Goal: Task Accomplishment & Management: Manage account settings

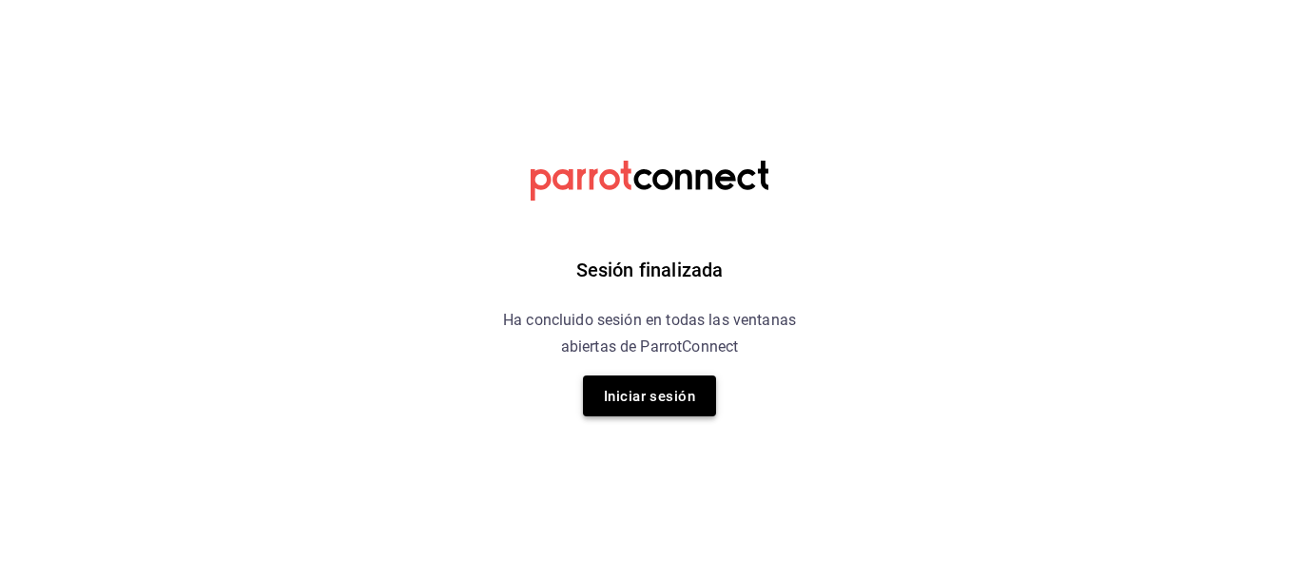
click at [626, 379] on button "Iniciar sesión" at bounding box center [649, 396] width 133 height 41
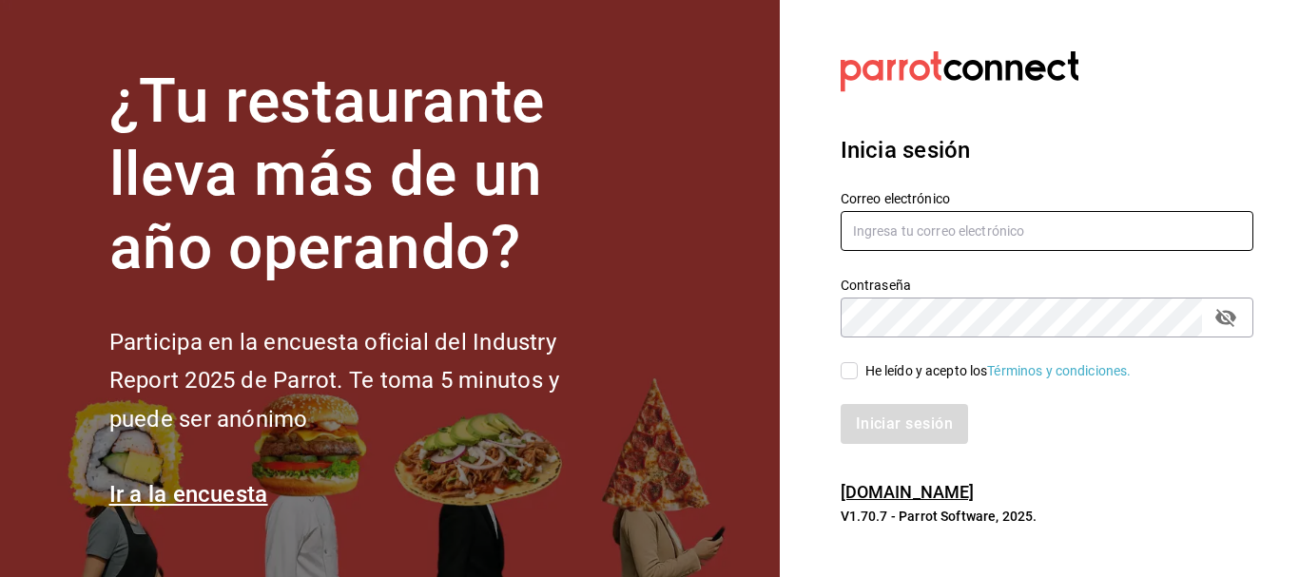
type input "[EMAIL_ADDRESS][DOMAIN_NAME]"
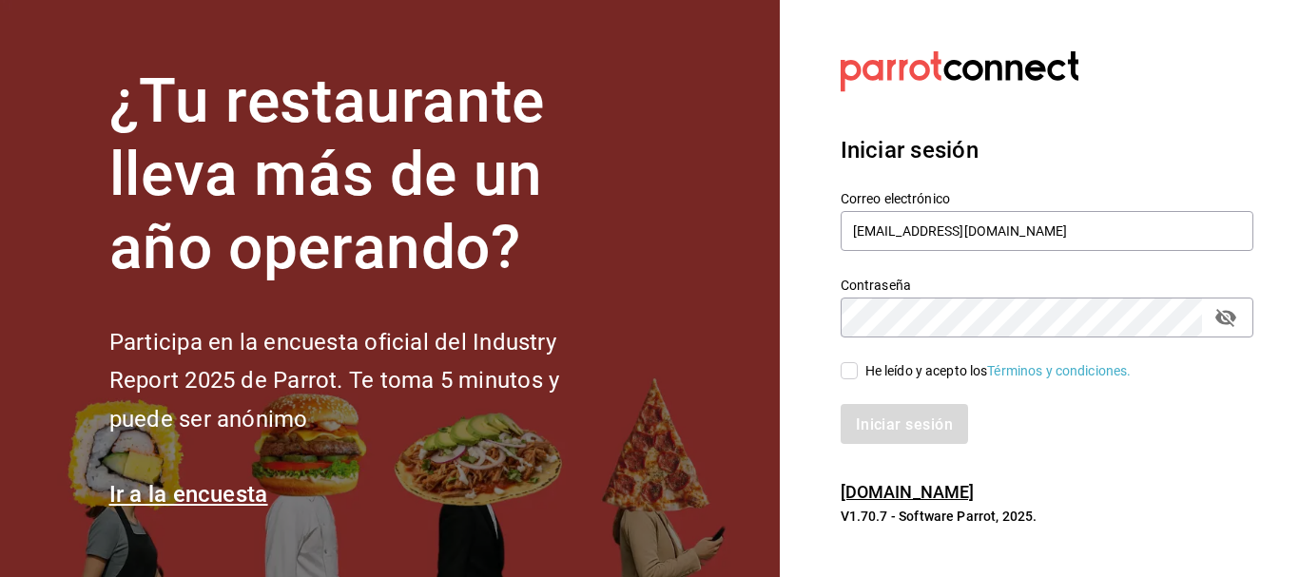
click at [857, 365] on input "He leído y acepto los Términos y condiciones." at bounding box center [849, 370] width 17 height 17
checkbox input "true"
click at [877, 422] on font "Iniciar sesión" at bounding box center [905, 424] width 97 height 18
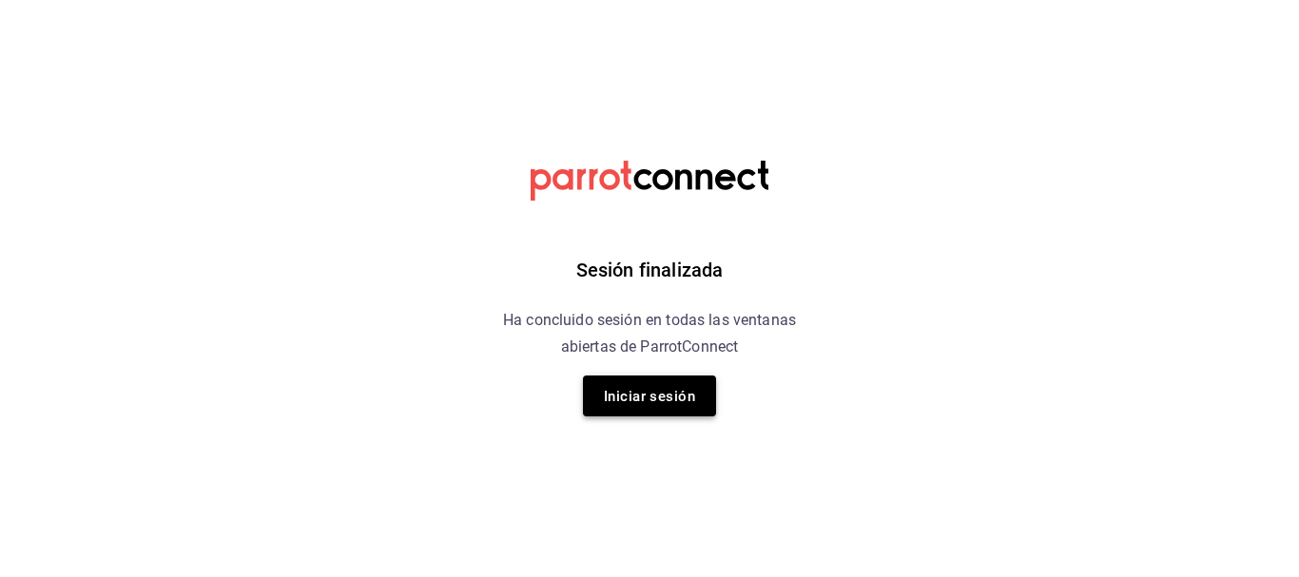
click at [655, 386] on font "Iniciar sesión" at bounding box center [649, 396] width 91 height 26
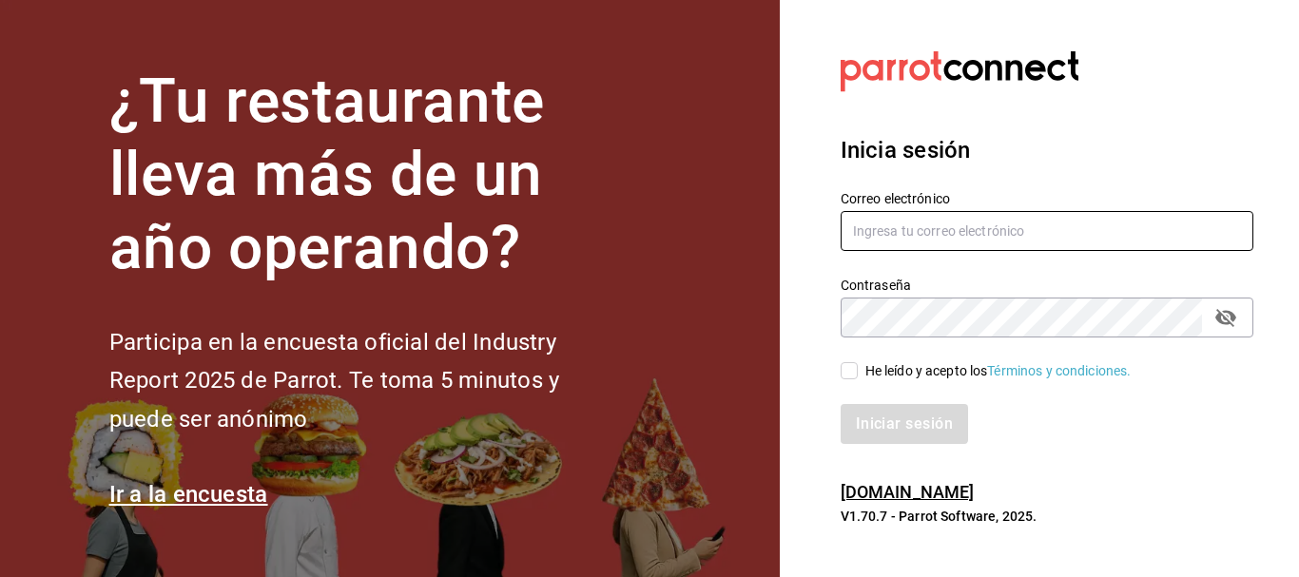
type input "pacogonzalezcontacto@gmail.com"
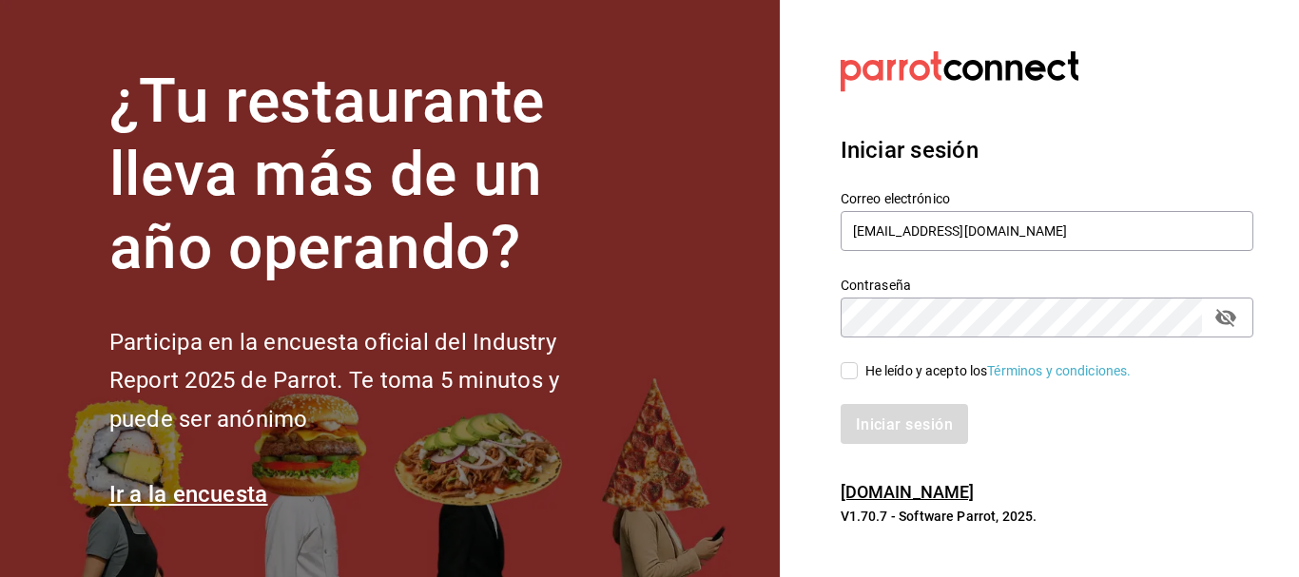
click at [873, 373] on font "He leído y acepto los" at bounding box center [927, 370] width 123 height 15
click at [858, 373] on input "He leído y acepto los Términos y condiciones." at bounding box center [849, 370] width 17 height 17
checkbox input "true"
click at [907, 414] on button "Iniciar sesión" at bounding box center [905, 424] width 129 height 40
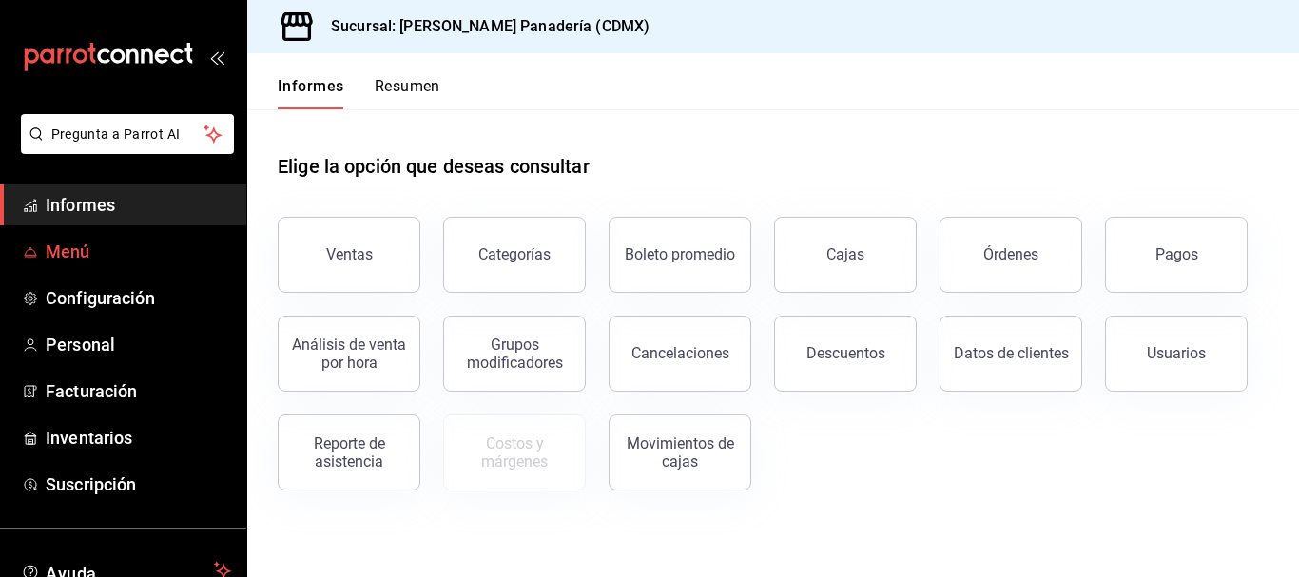
click at [67, 244] on font "Menú" at bounding box center [68, 252] width 45 height 20
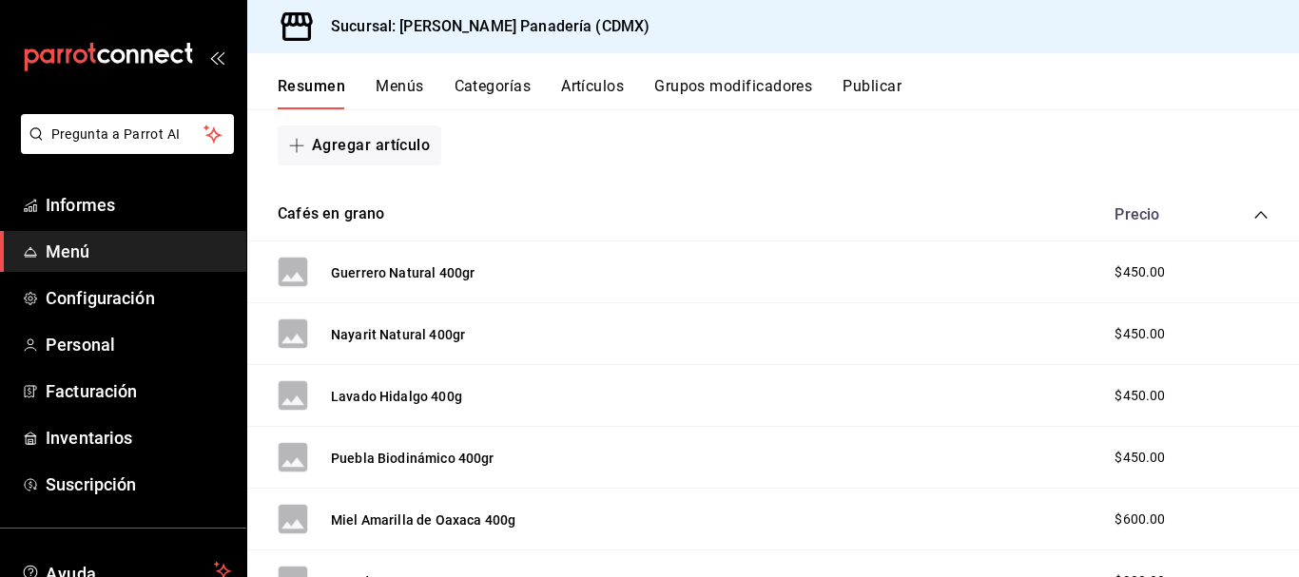
scroll to position [720, 0]
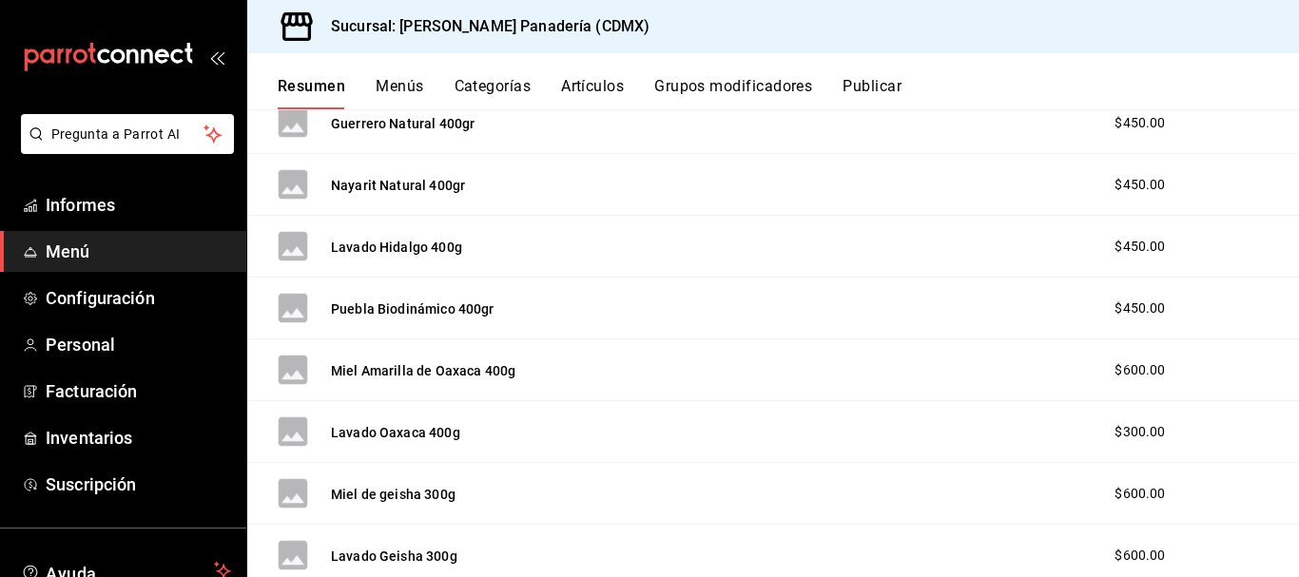
click at [602, 89] on font "Artículos" at bounding box center [592, 86] width 63 height 18
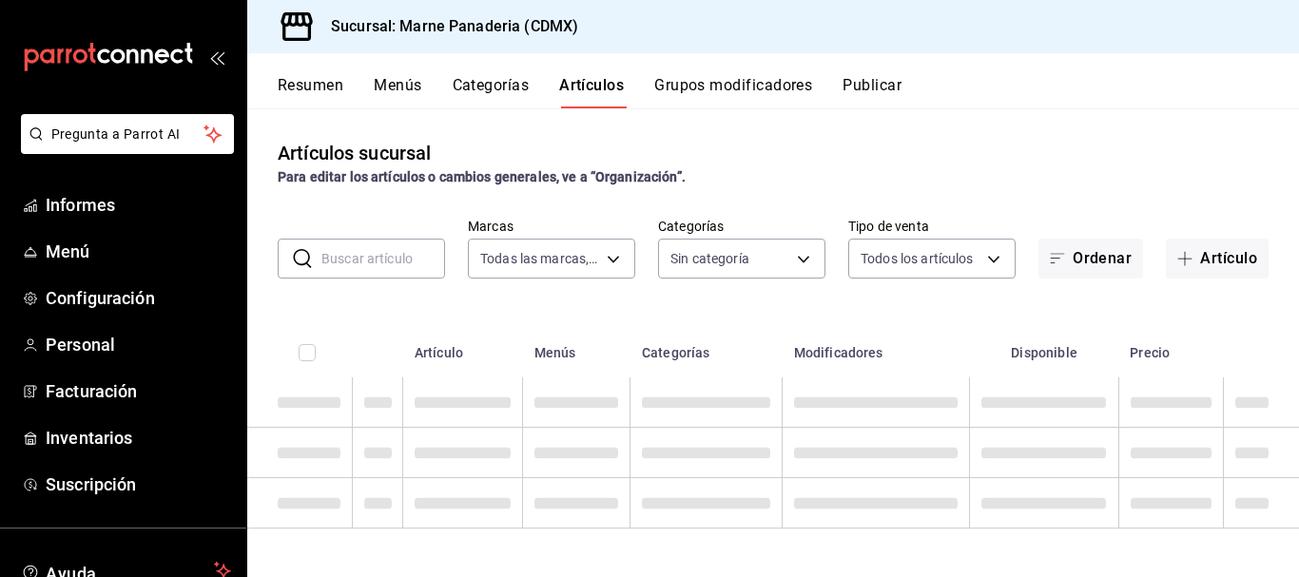
type input "85d85fe5-a511-429d-a5b7-b41691660ca2"
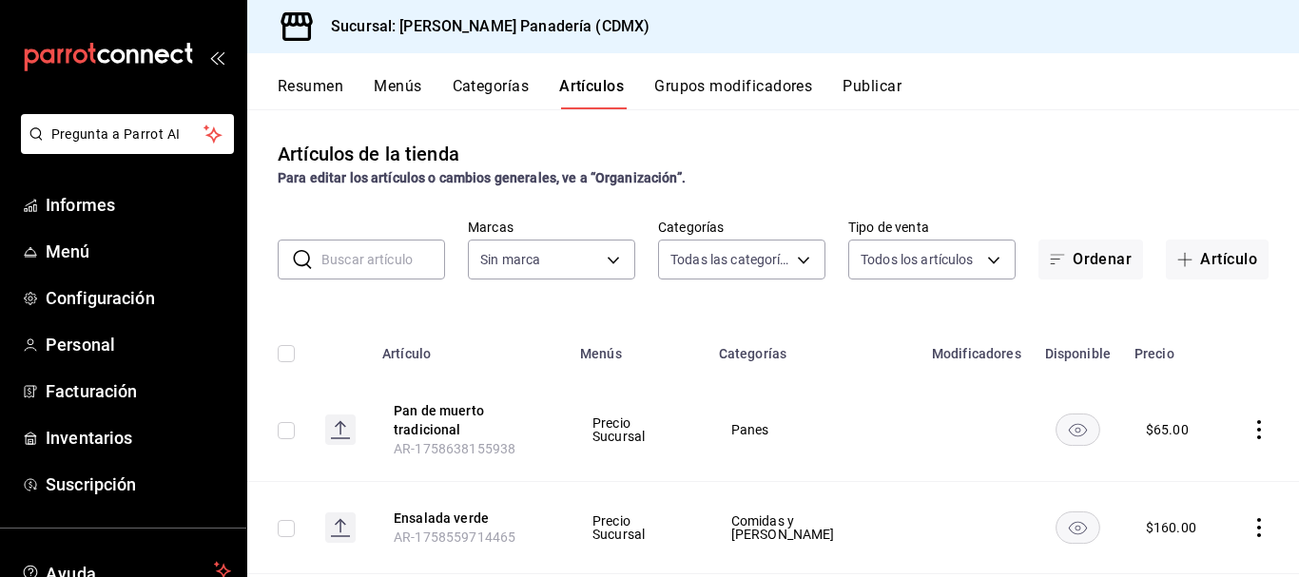
type input "ed7b3c48-de40-42f0-b32d-b62e425c3e7b,4dd16bc6-178f-46f9-a839-483948b183c3,0756c…"
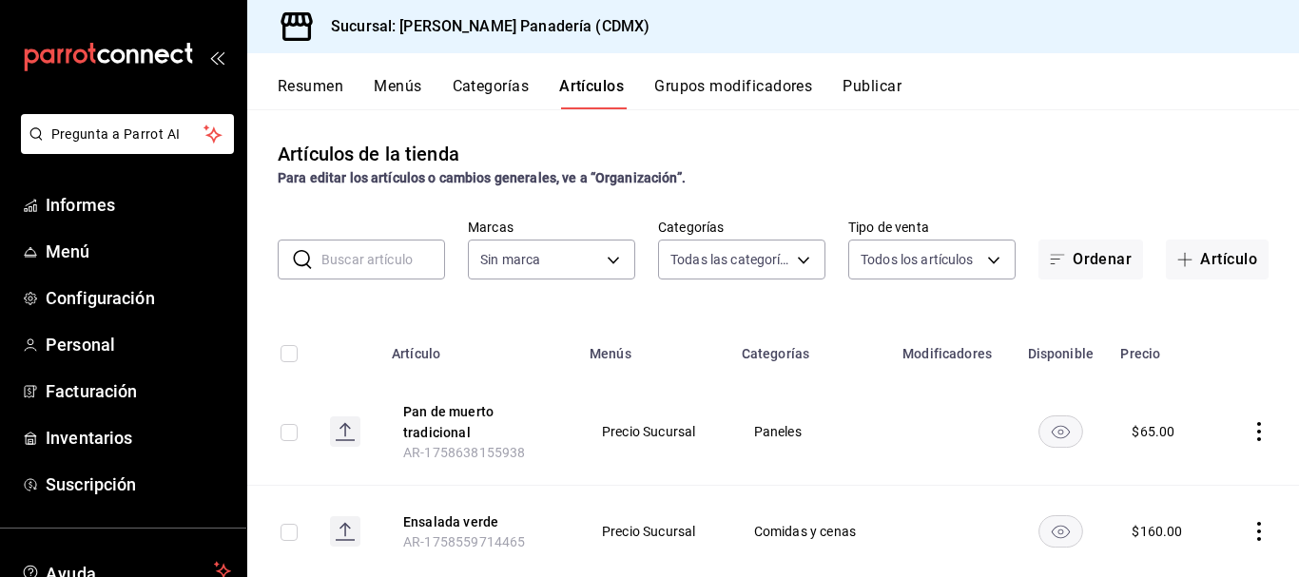
click at [410, 253] on input "text" at bounding box center [384, 260] width 124 height 38
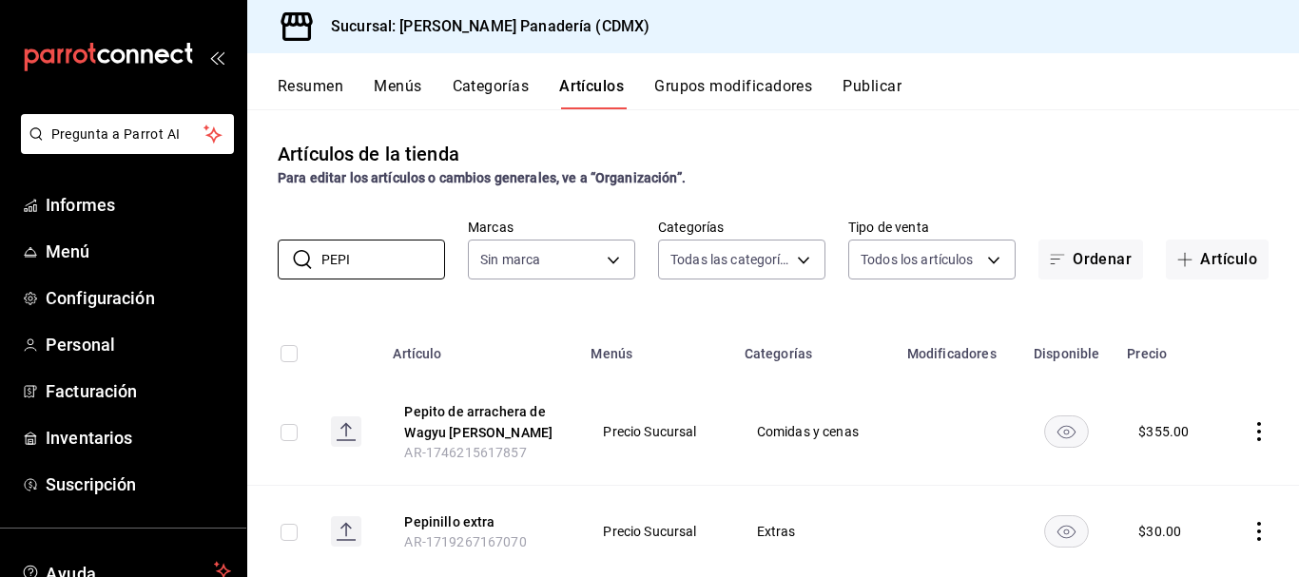
click at [1250, 423] on icon "comportamiento" at bounding box center [1259, 431] width 19 height 19
click at [1185, 521] on font "Eliminar" at bounding box center [1187, 526] width 49 height 15
click at [1183, 519] on font "Eliminar" at bounding box center [1187, 526] width 49 height 15
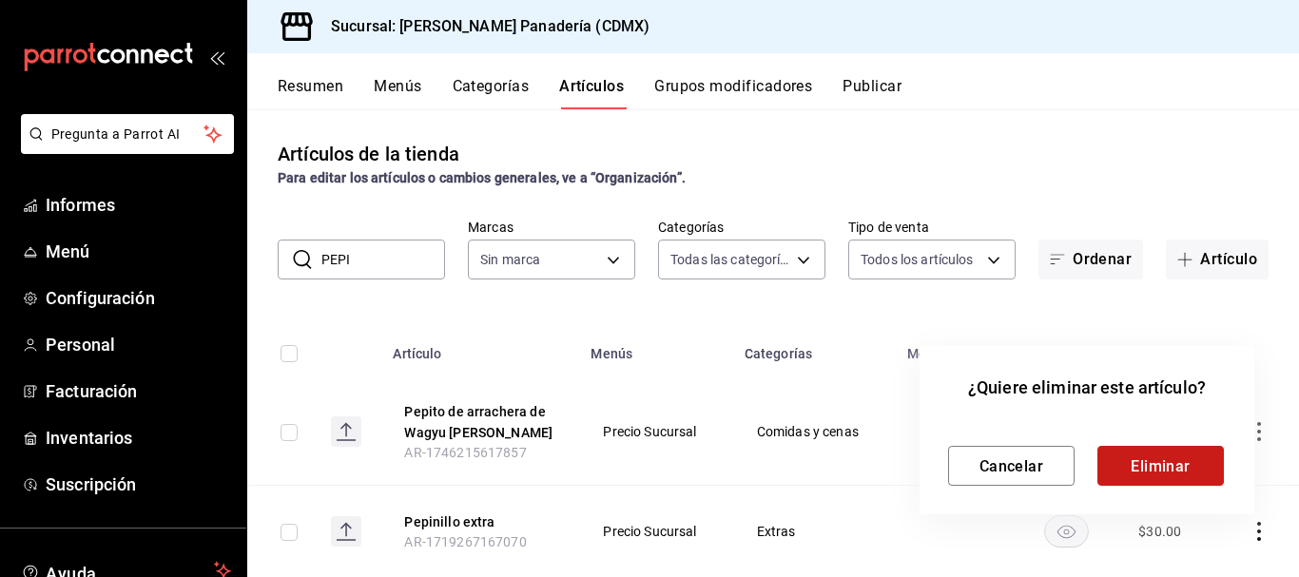
click at [1173, 470] on font "Eliminar" at bounding box center [1161, 466] width 60 height 18
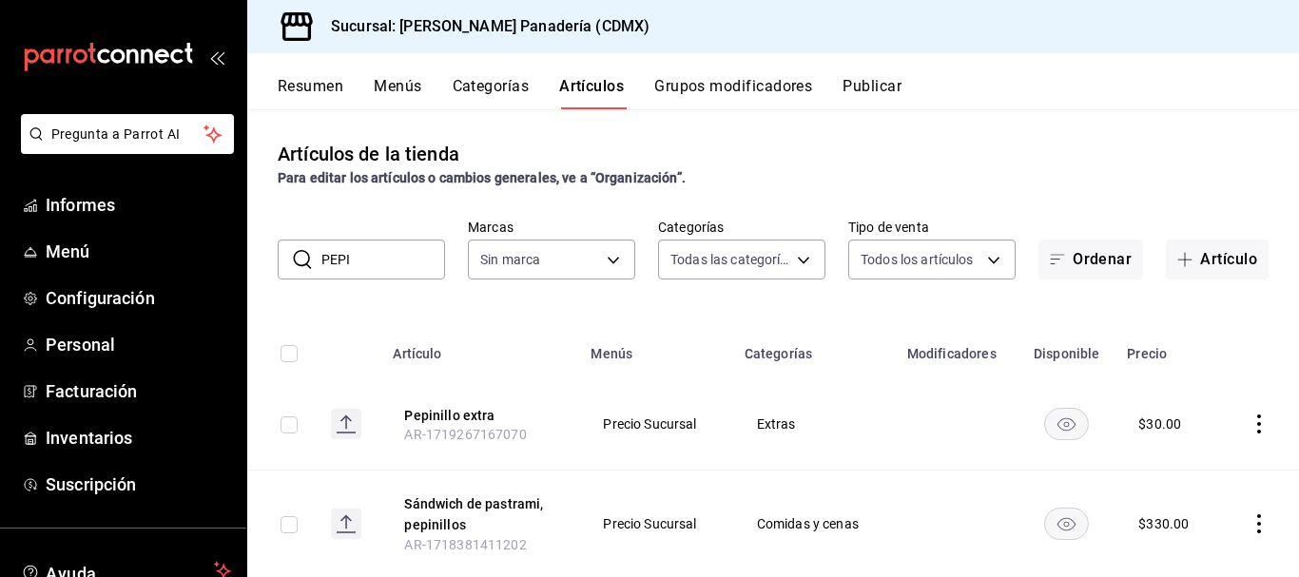
click at [392, 261] on input "PEPI" at bounding box center [384, 260] width 124 height 38
type input "P"
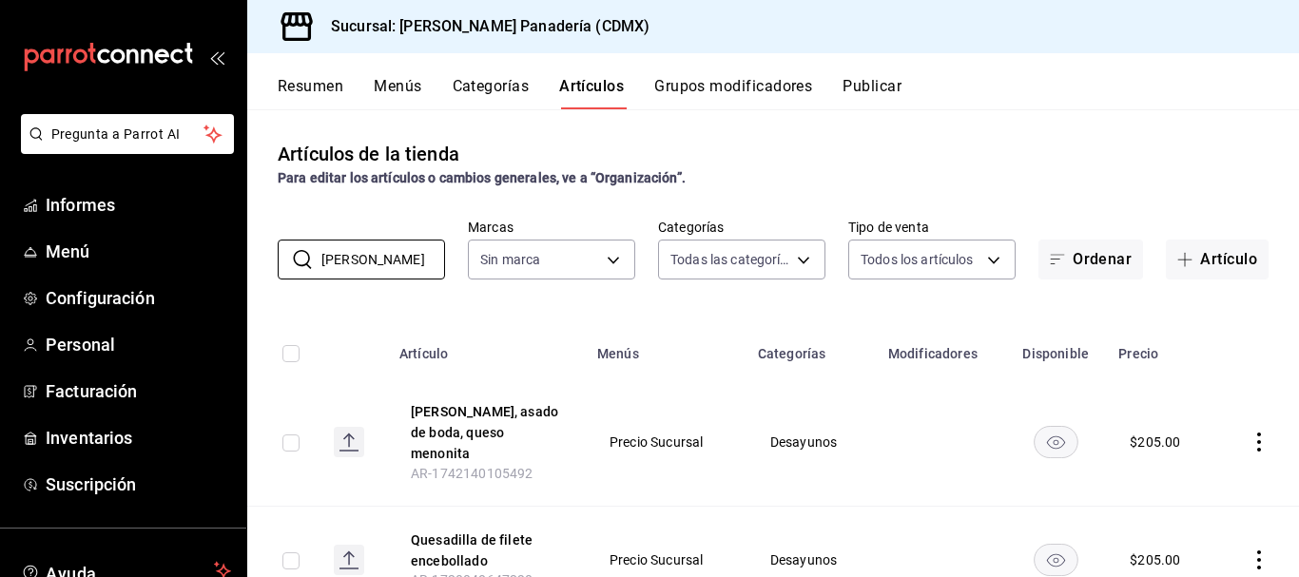
click at [1250, 433] on icon "comportamiento" at bounding box center [1259, 442] width 19 height 19
click at [1194, 531] on font "Eliminar" at bounding box center [1187, 526] width 49 height 15
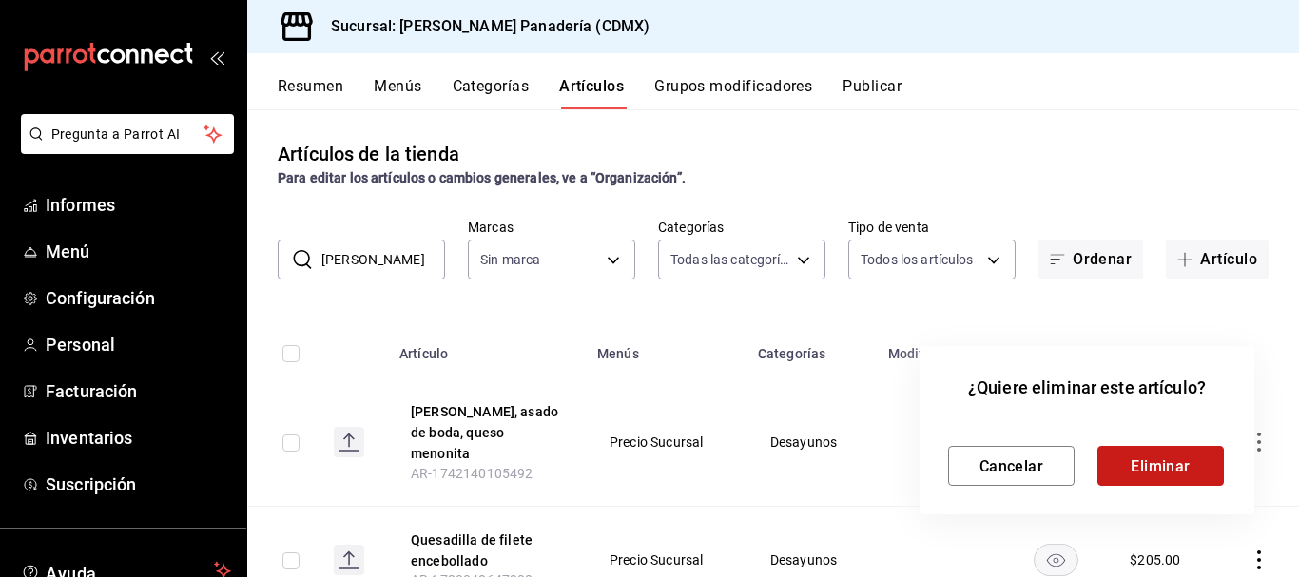
click at [1189, 455] on button "Eliminar" at bounding box center [1161, 466] width 127 height 40
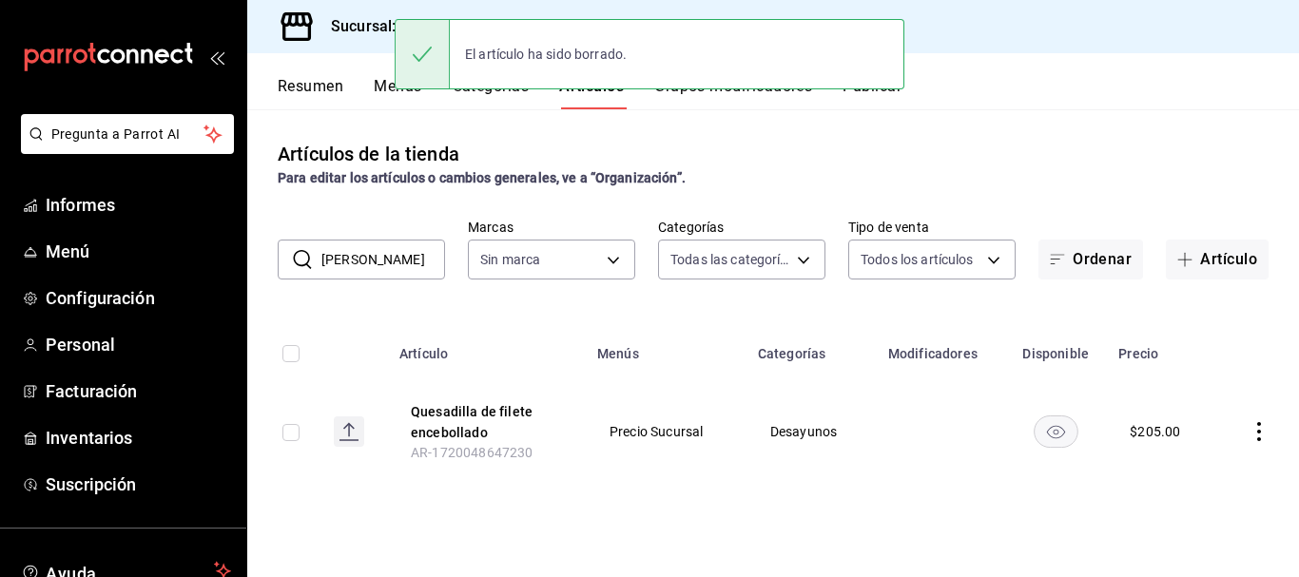
click at [1261, 425] on icon "comportamiento" at bounding box center [1259, 431] width 19 height 19
click at [1219, 517] on li "Eliminar" at bounding box center [1185, 527] width 114 height 39
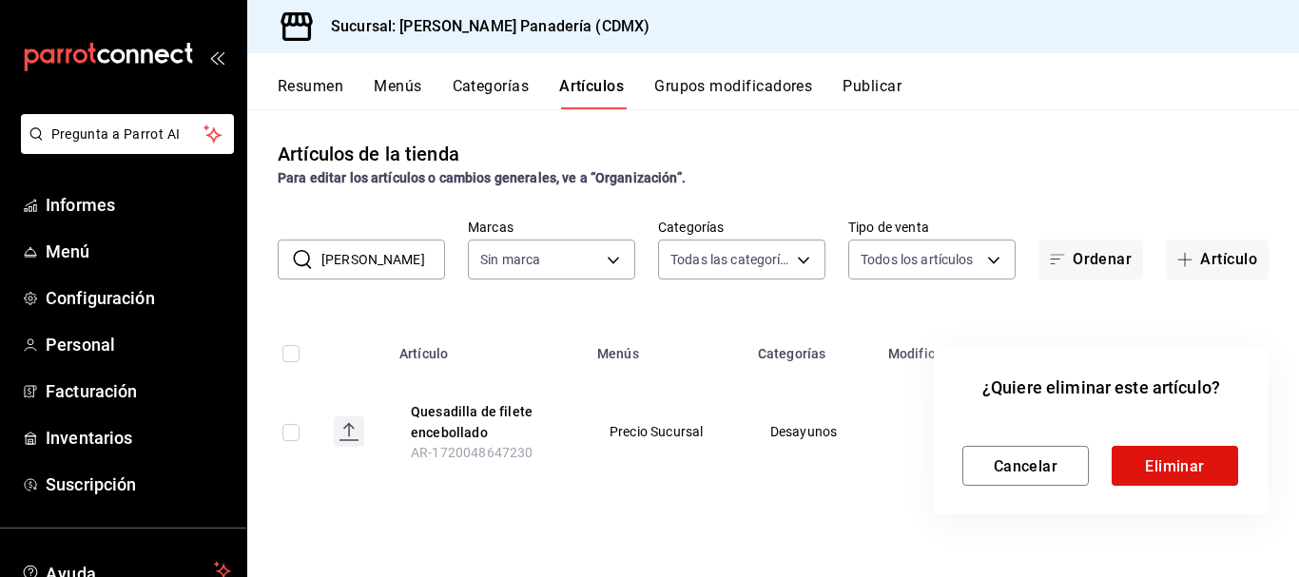
click at [1111, 464] on div "Cancelar Eliminar" at bounding box center [1102, 466] width 278 height 40
click at [1155, 456] on button "Eliminar" at bounding box center [1175, 466] width 127 height 40
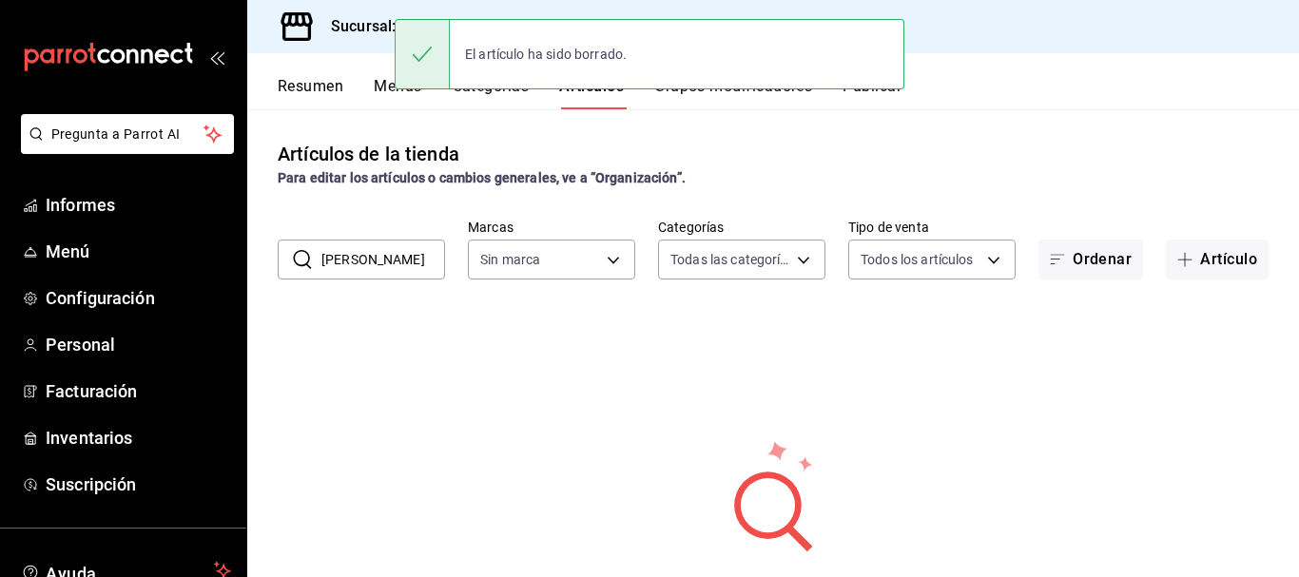
click at [407, 246] on input "QUESAD" at bounding box center [384, 260] width 124 height 38
type input "Q"
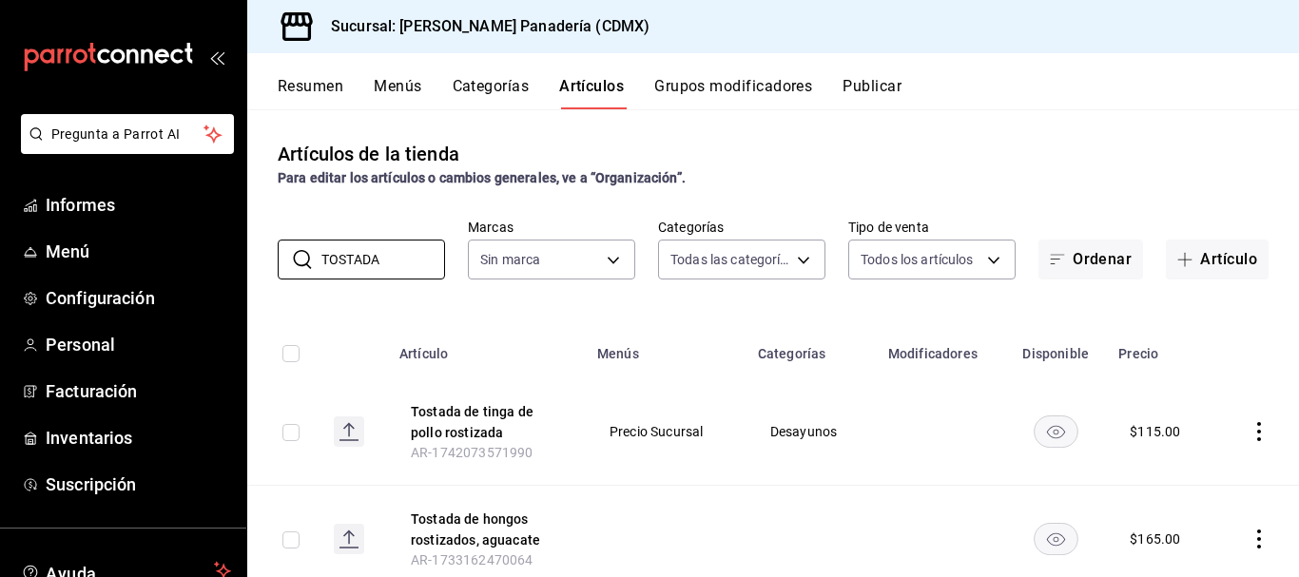
click at [1250, 425] on icon "comportamiento" at bounding box center [1259, 431] width 19 height 19
click at [1165, 536] on span "Eliminar" at bounding box center [1187, 528] width 49 height 20
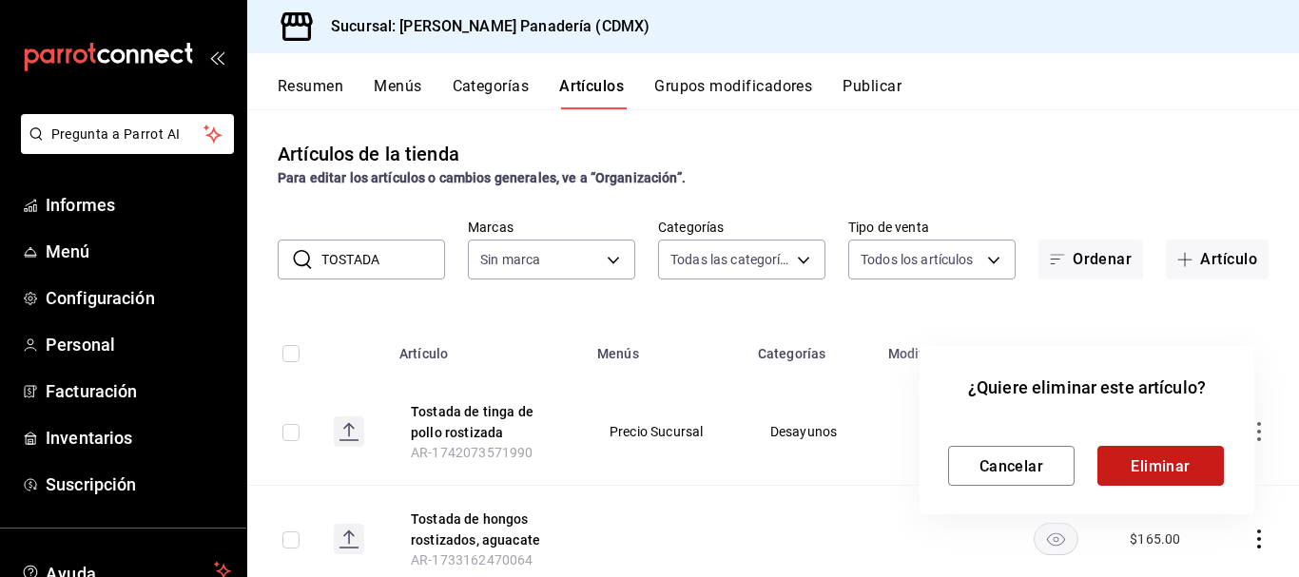
click at [1183, 456] on button "Eliminar" at bounding box center [1161, 466] width 127 height 40
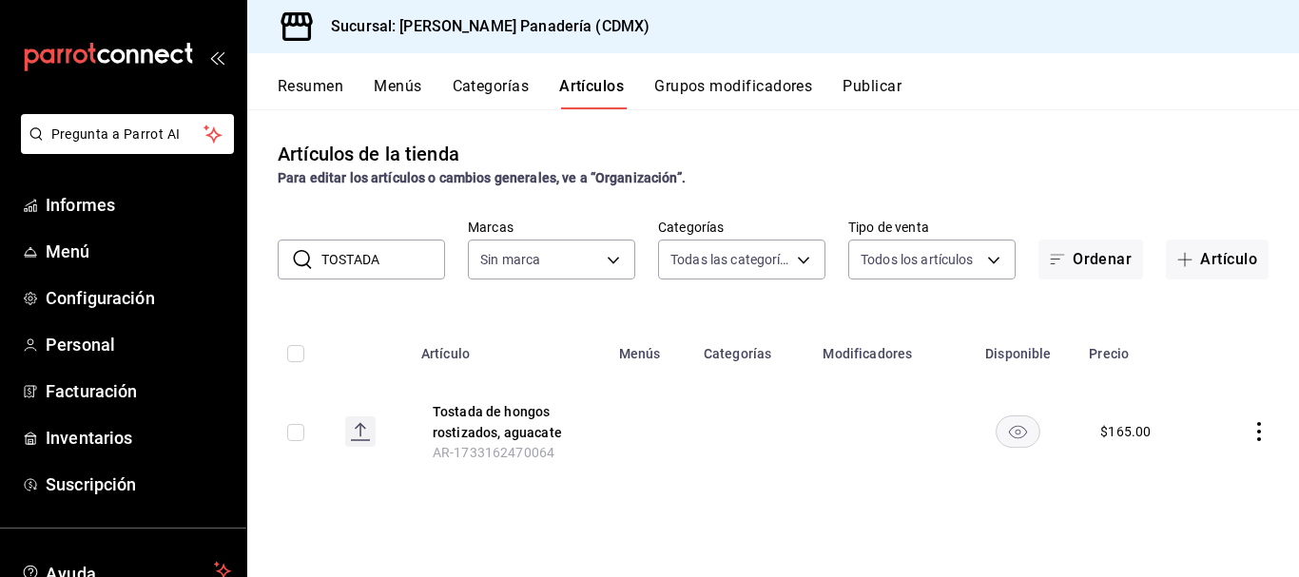
click at [432, 260] on input "TOSTADA" at bounding box center [384, 260] width 124 height 38
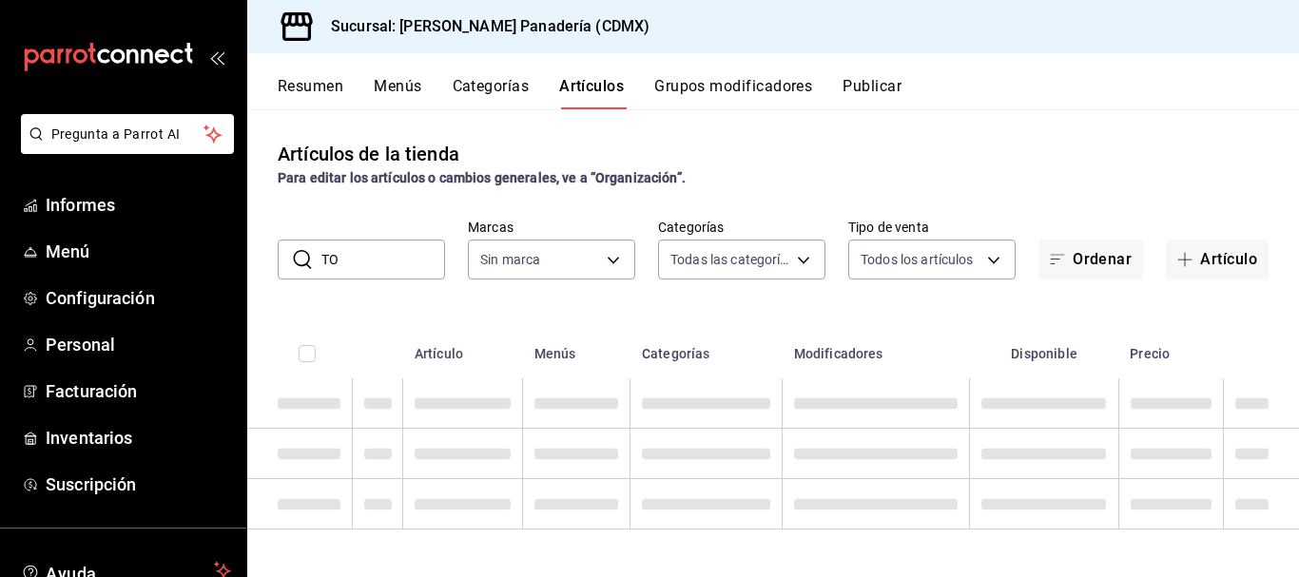
type input "T"
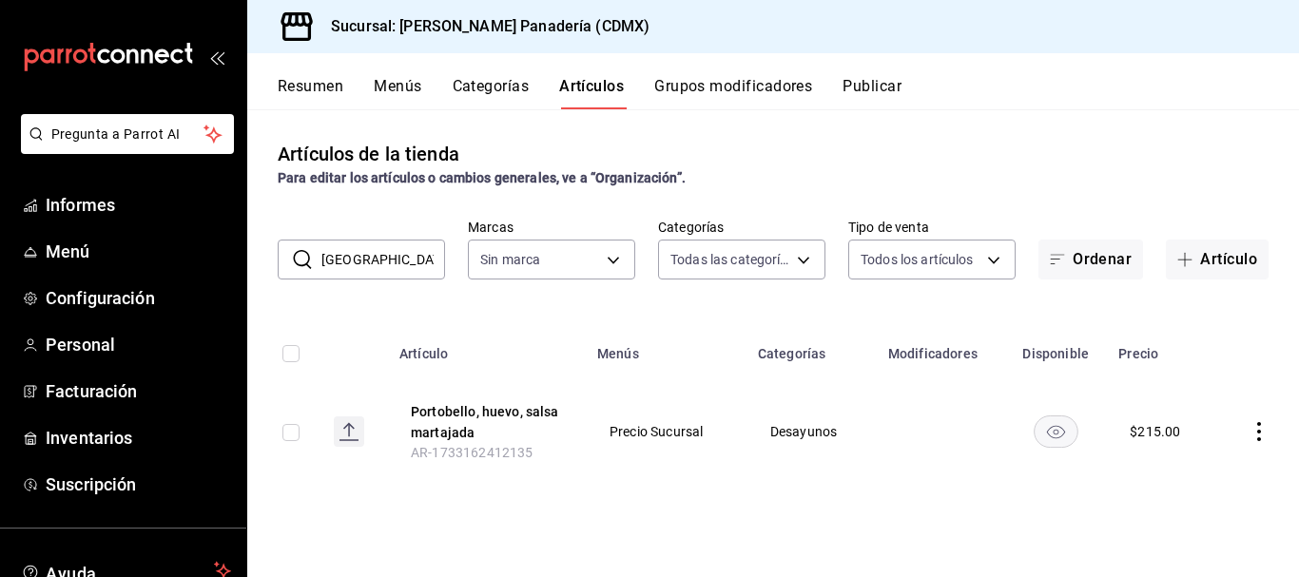
click at [1252, 424] on icon "comportamiento" at bounding box center [1259, 431] width 19 height 19
click at [1185, 533] on font "Eliminar" at bounding box center [1202, 526] width 49 height 15
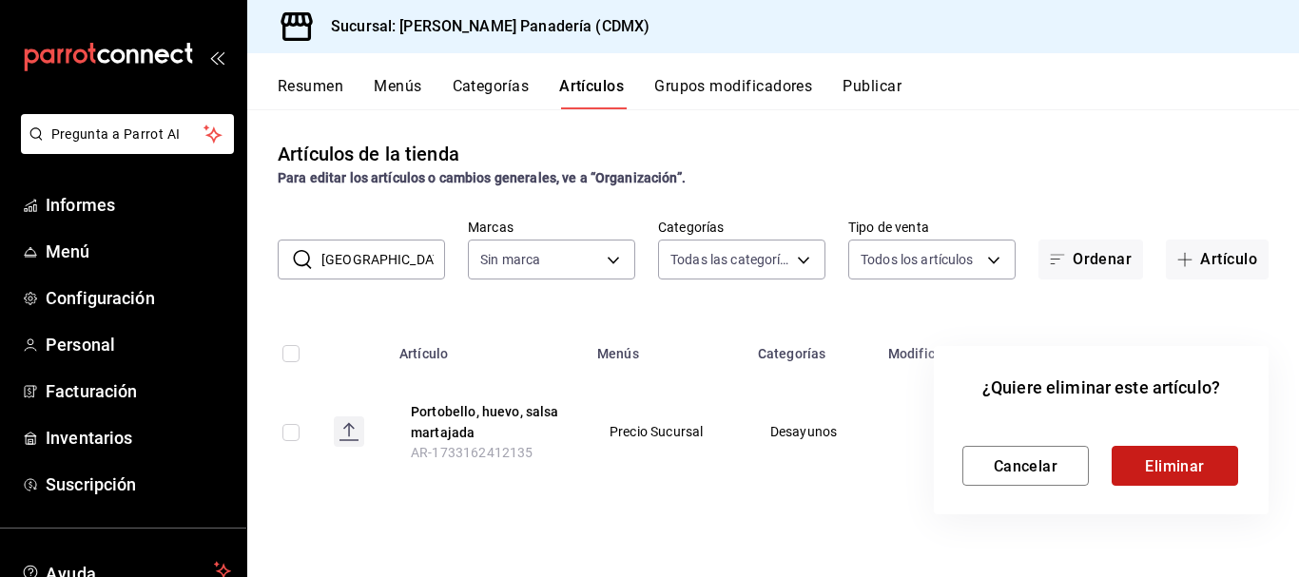
click at [1192, 471] on font "Eliminar" at bounding box center [1175, 466] width 60 height 18
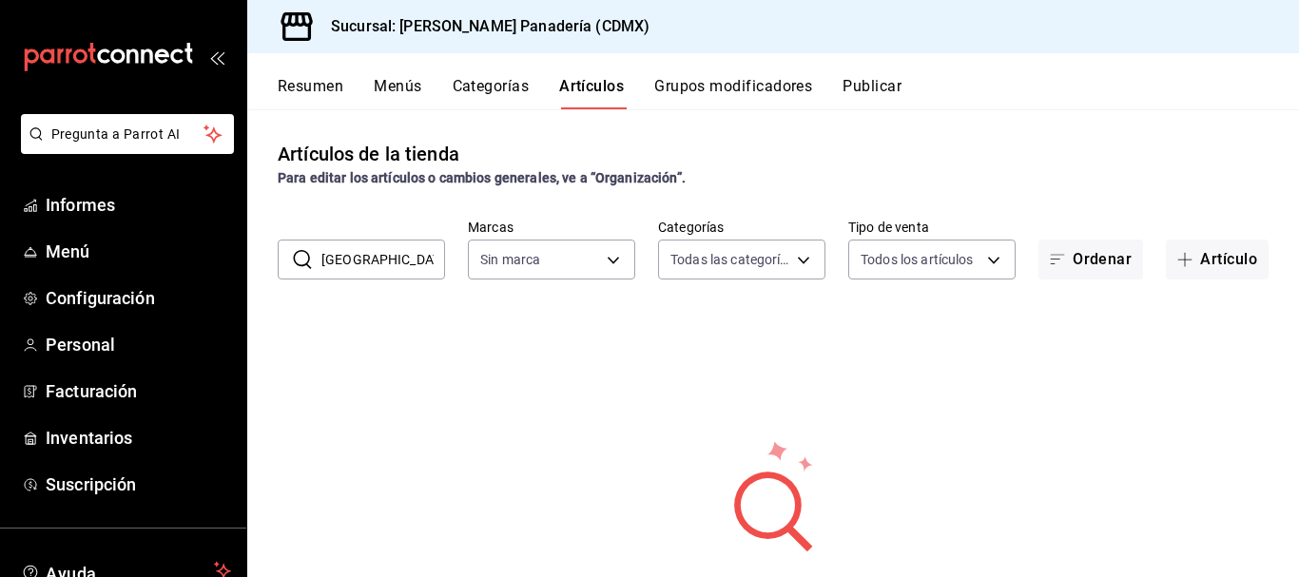
click at [400, 262] on input "PORTO" at bounding box center [384, 260] width 124 height 38
type input "P"
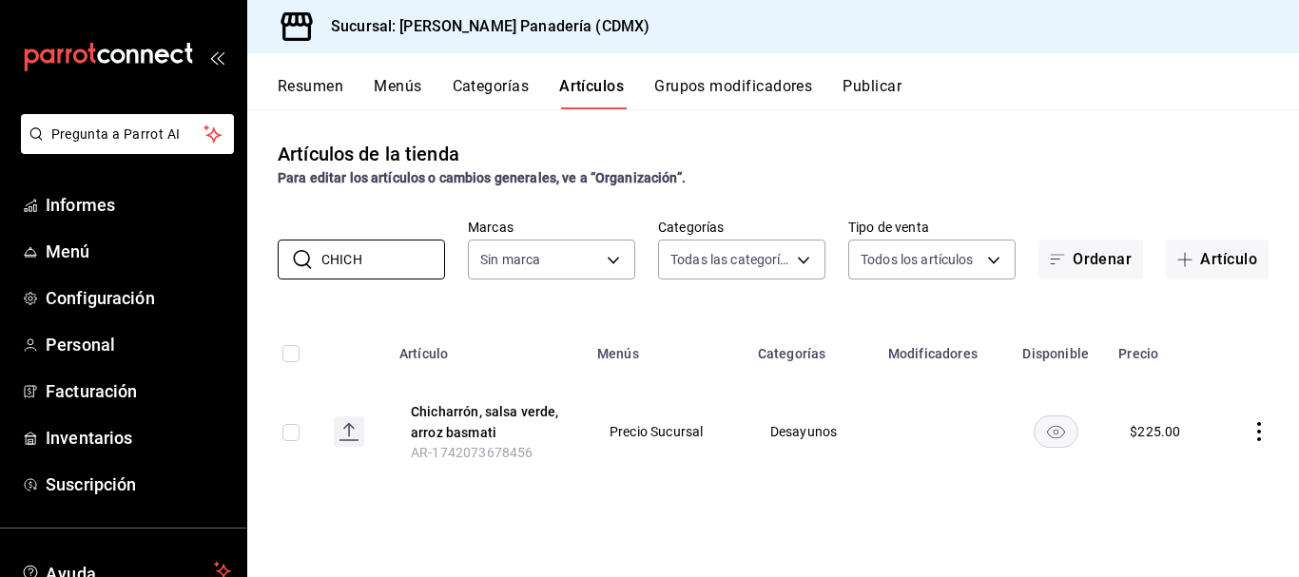
click at [1258, 429] on icon "comportamiento" at bounding box center [1259, 431] width 19 height 19
click at [1180, 524] on font "Eliminar" at bounding box center [1202, 526] width 49 height 15
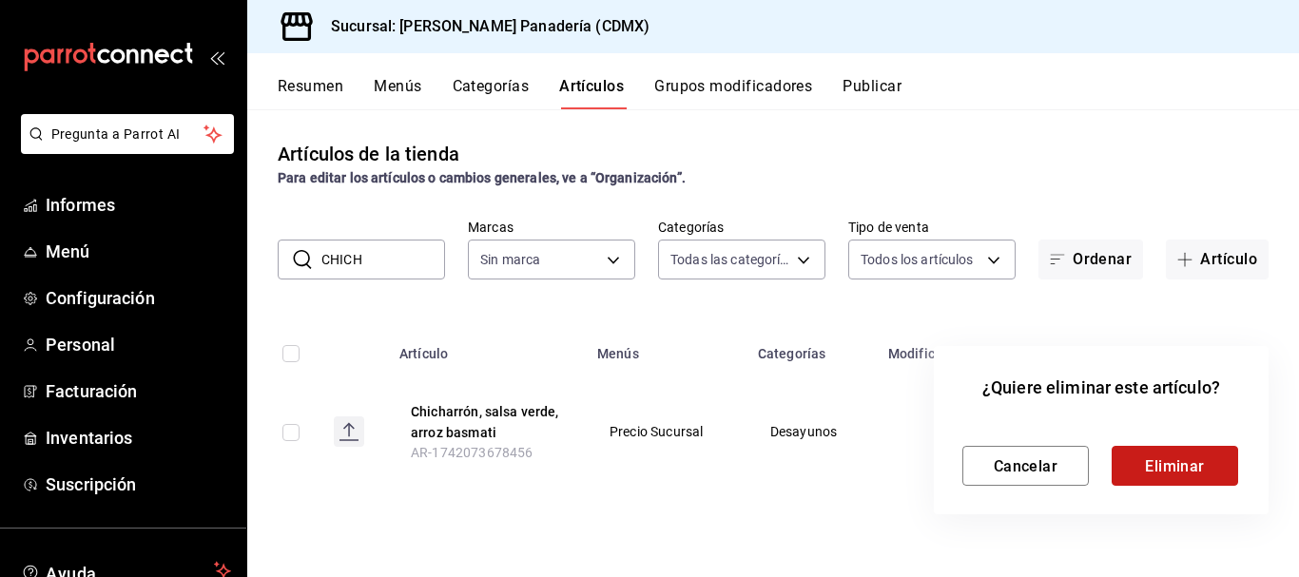
click at [1182, 471] on font "Eliminar" at bounding box center [1175, 466] width 60 height 18
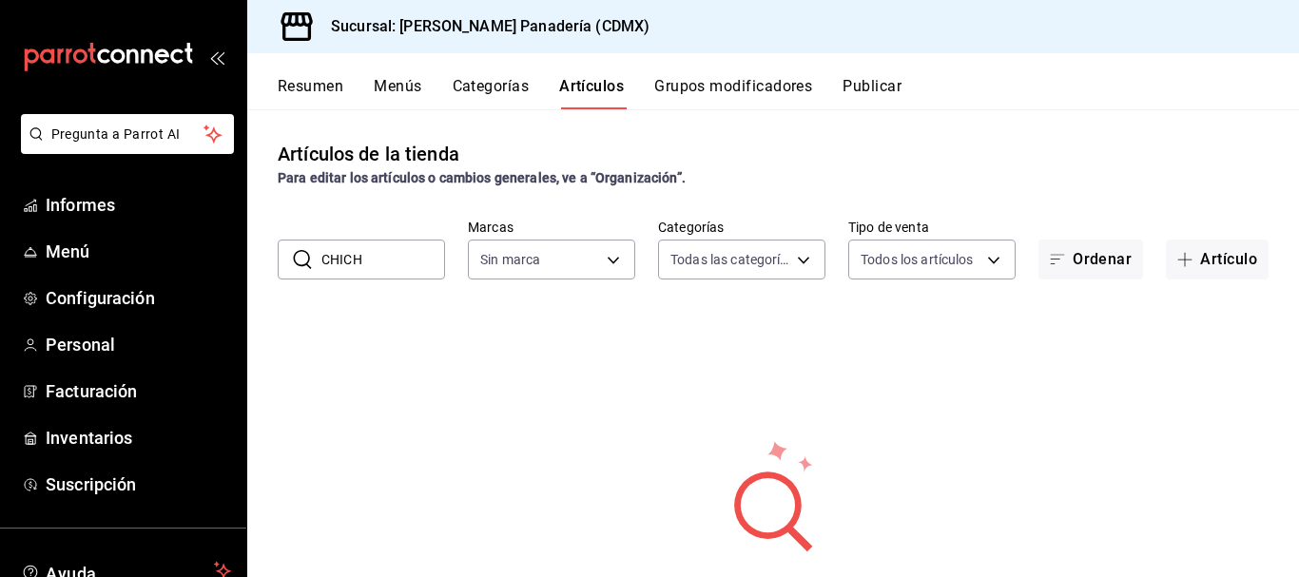
click at [398, 270] on input "CHICH" at bounding box center [384, 260] width 124 height 38
type input "C"
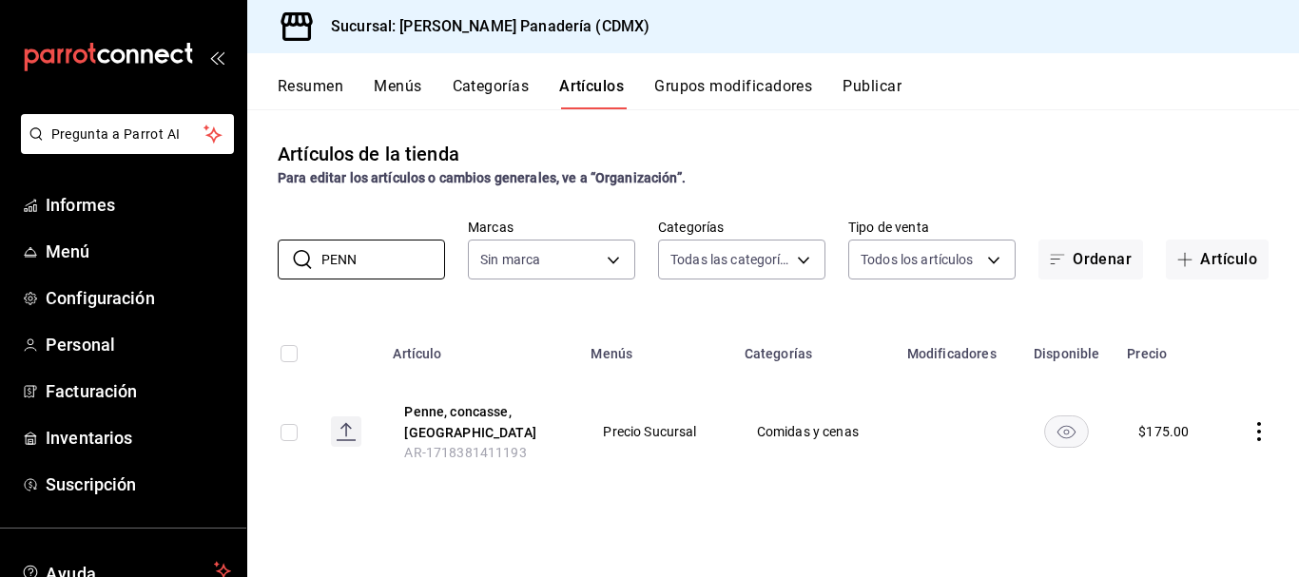
click at [1257, 436] on icon "comportamiento" at bounding box center [1259, 431] width 19 height 19
click at [1213, 515] on li "Eliminar" at bounding box center [1185, 527] width 114 height 39
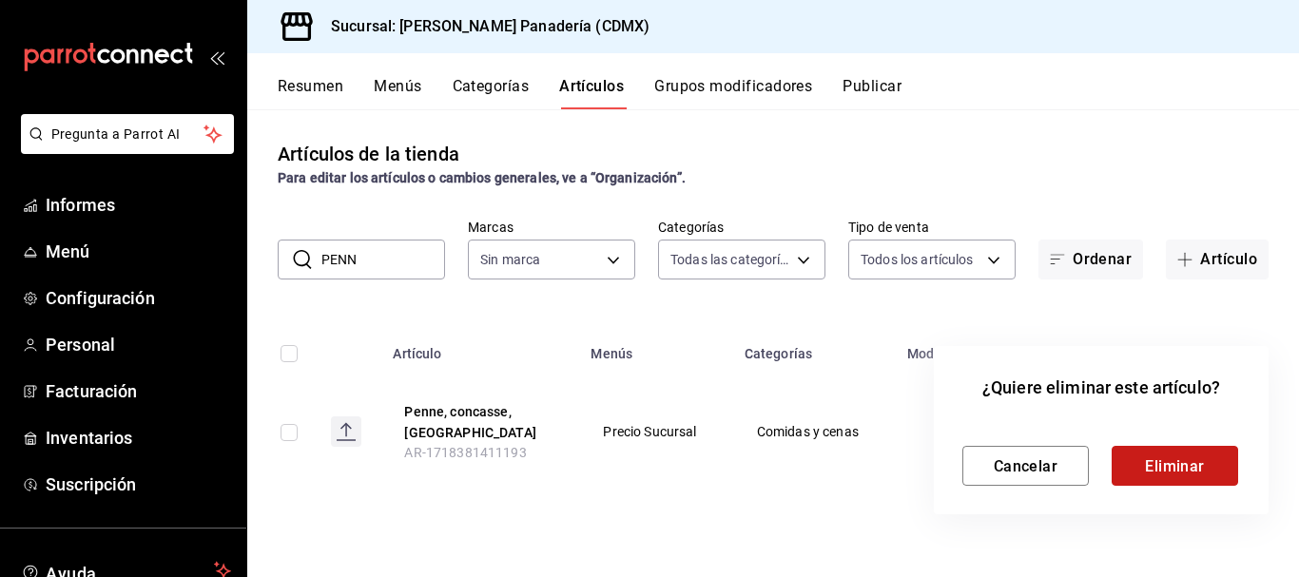
click at [1185, 461] on font "Eliminar" at bounding box center [1175, 466] width 60 height 18
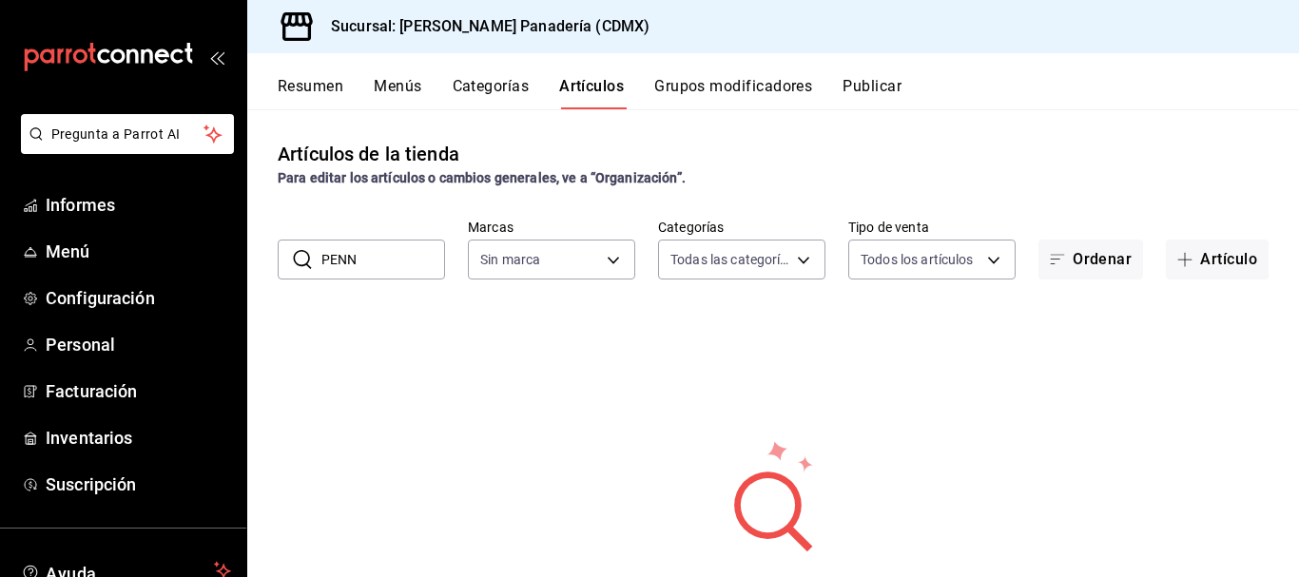
click at [355, 269] on input "PENN" at bounding box center [384, 260] width 124 height 38
type input "P"
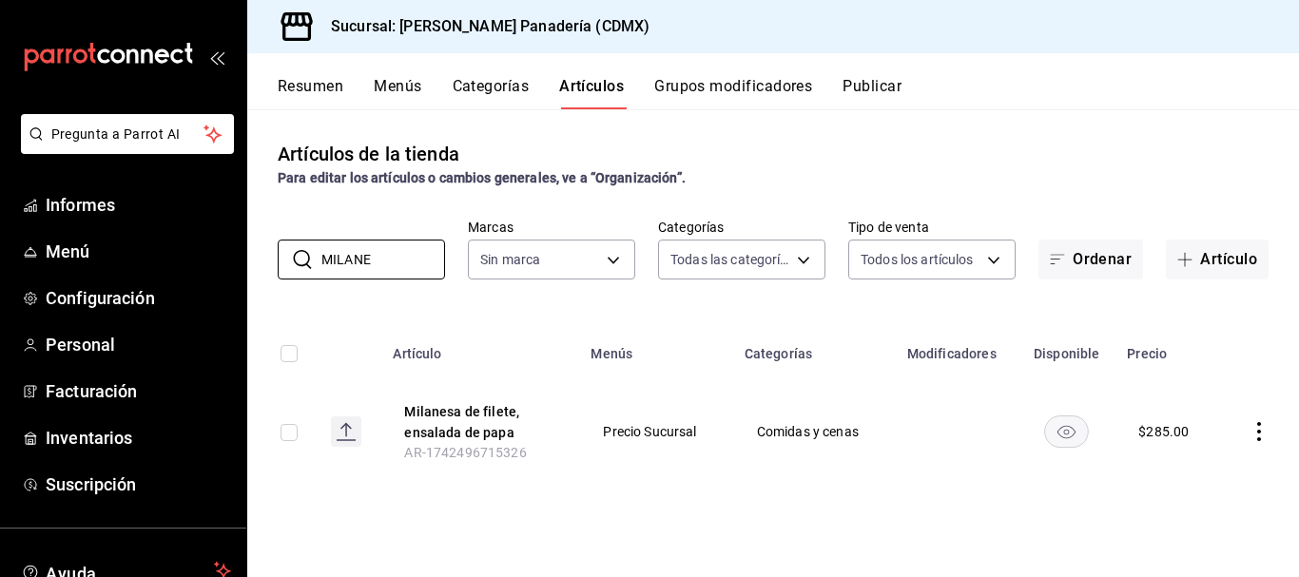
click at [1252, 426] on icon "comportamiento" at bounding box center [1259, 431] width 19 height 19
click at [1199, 537] on li "Eliminar" at bounding box center [1185, 527] width 114 height 39
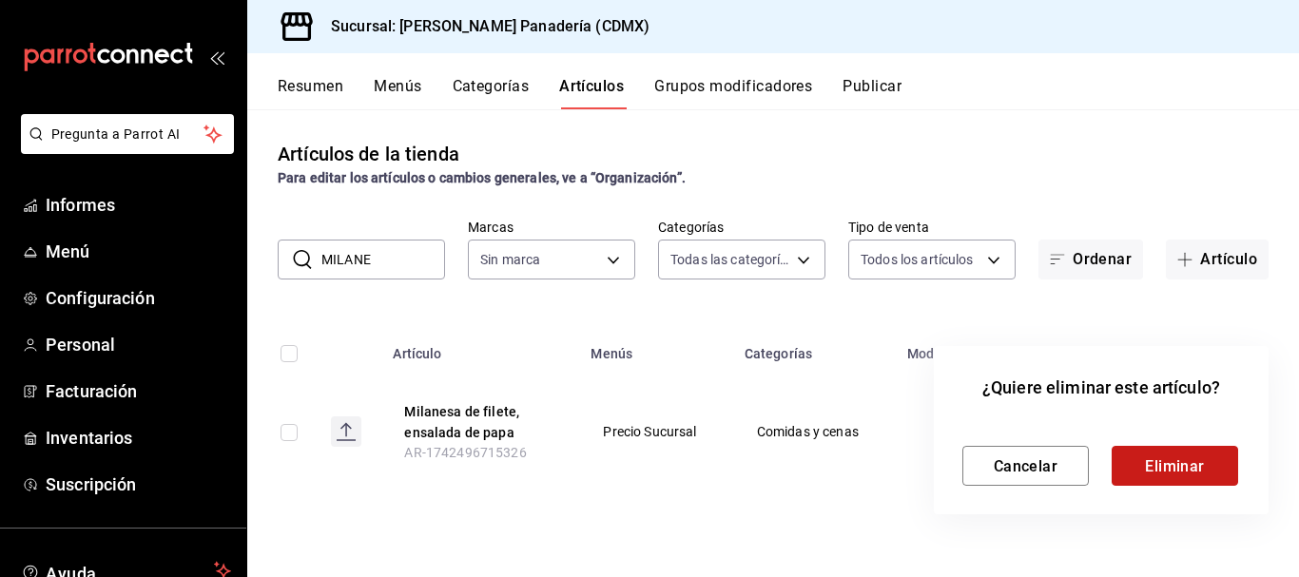
click at [1157, 452] on button "Eliminar" at bounding box center [1175, 466] width 127 height 40
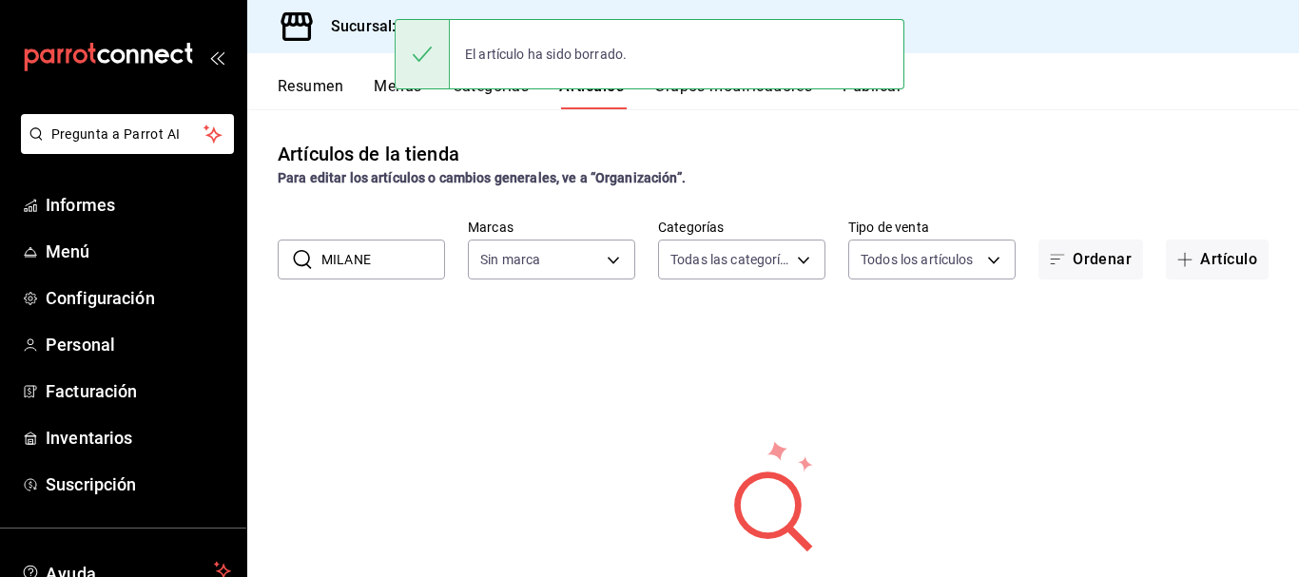
click at [397, 257] on input "MILANE" at bounding box center [384, 260] width 124 height 38
type input "M"
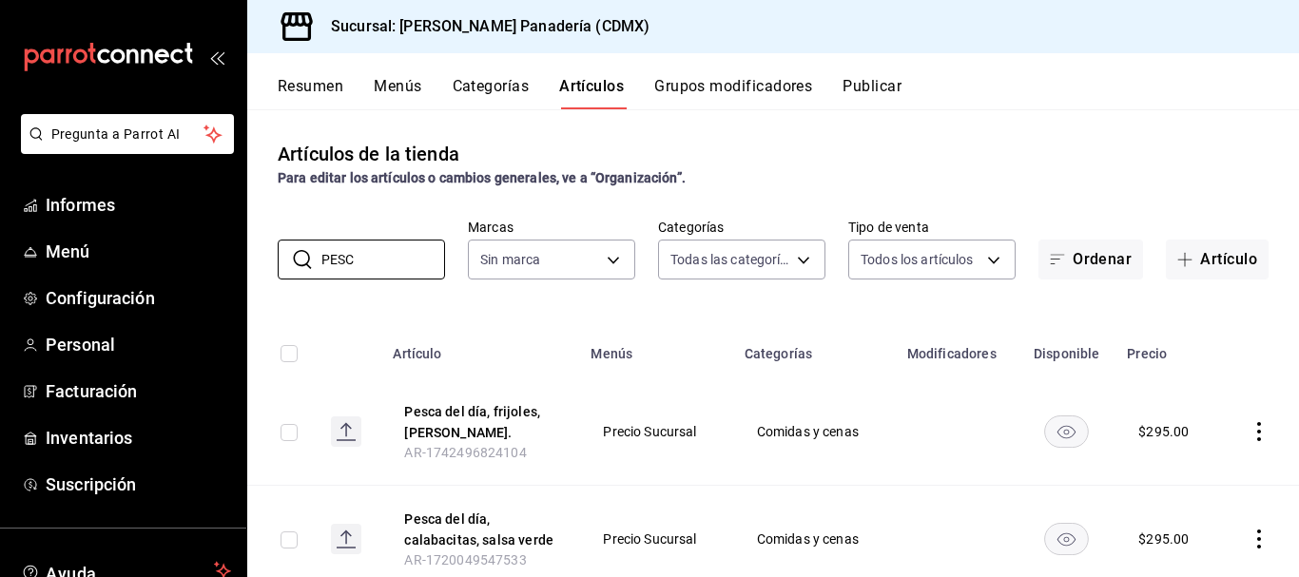
click at [1250, 436] on icon "comportamiento" at bounding box center [1259, 431] width 19 height 19
click at [1198, 529] on font "Eliminar" at bounding box center [1187, 526] width 49 height 15
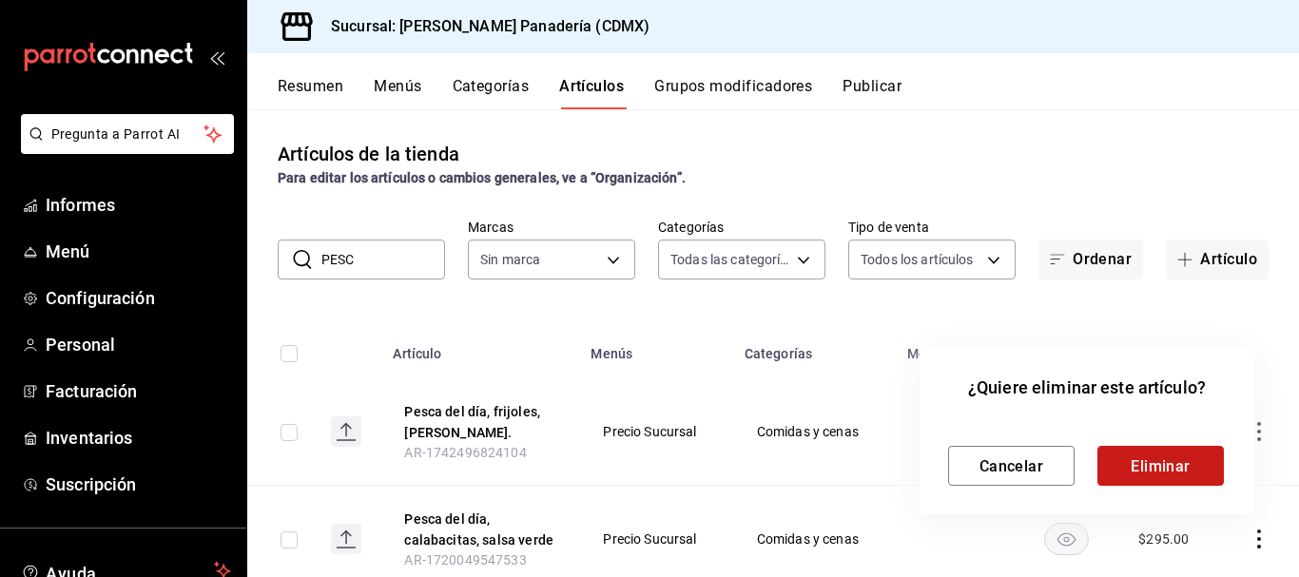
click at [1185, 470] on font "Eliminar" at bounding box center [1161, 466] width 60 height 18
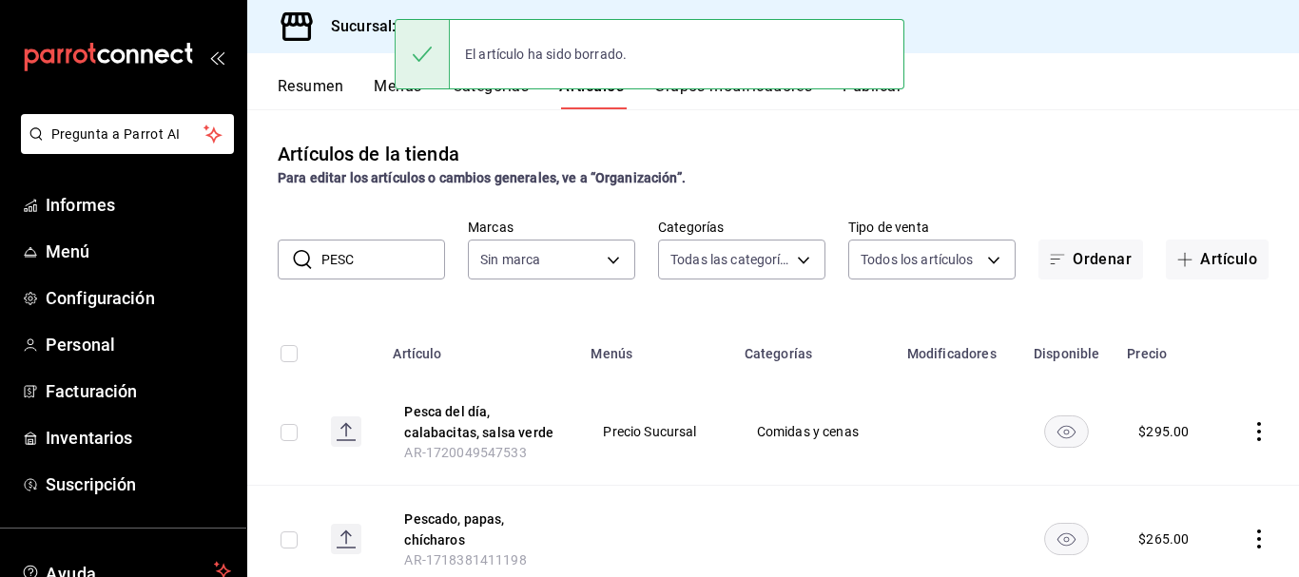
click at [1250, 427] on icon "comportamiento" at bounding box center [1259, 431] width 19 height 19
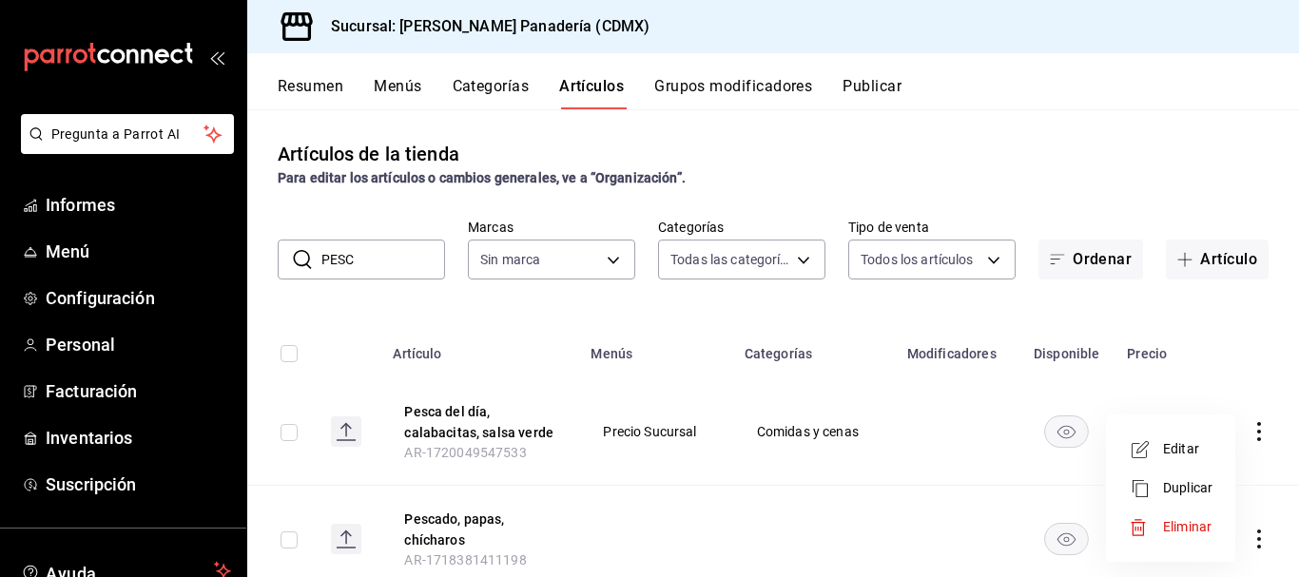
click at [1193, 521] on font "Eliminar" at bounding box center [1187, 526] width 49 height 15
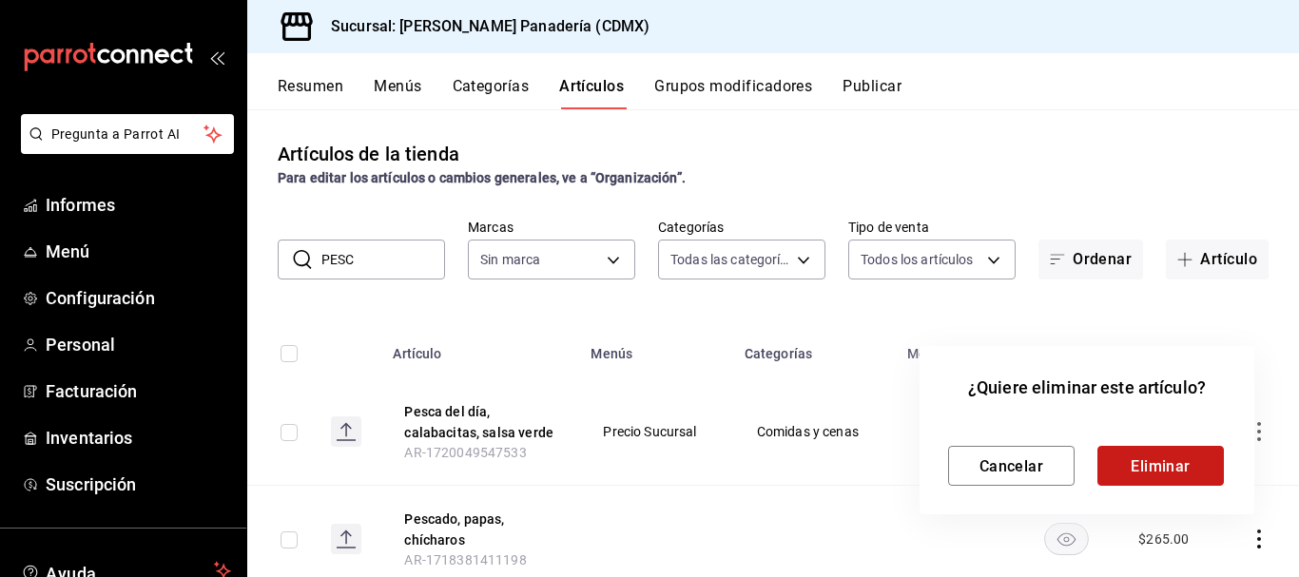
click at [1191, 468] on button "Eliminar" at bounding box center [1161, 466] width 127 height 40
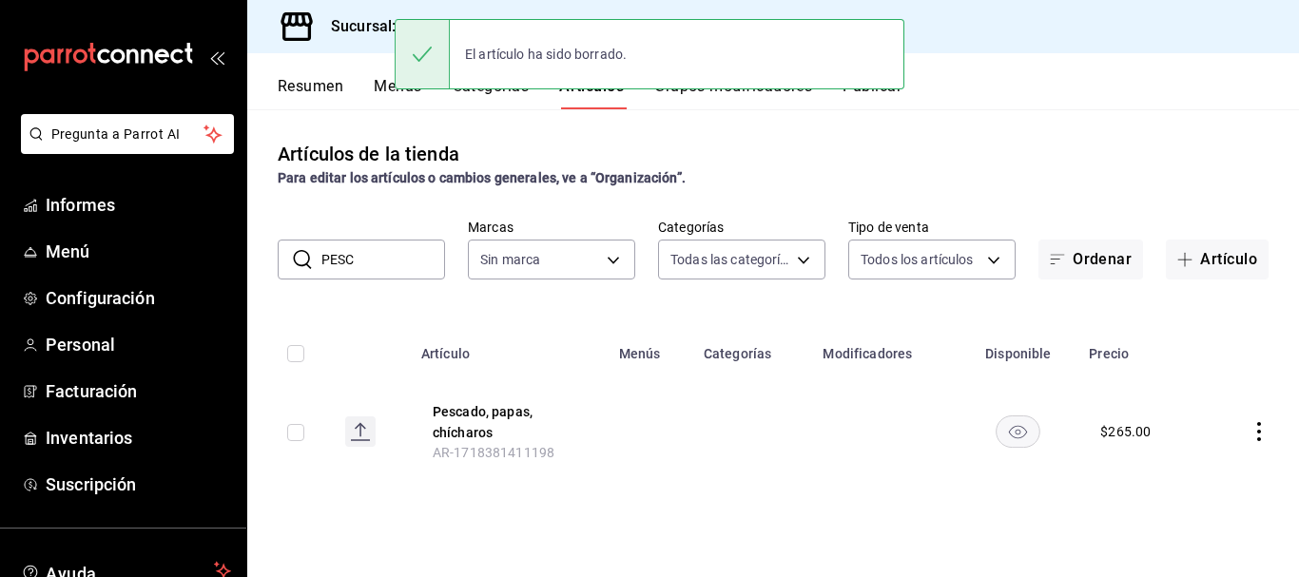
click at [422, 252] on input "PESC" at bounding box center [384, 260] width 124 height 38
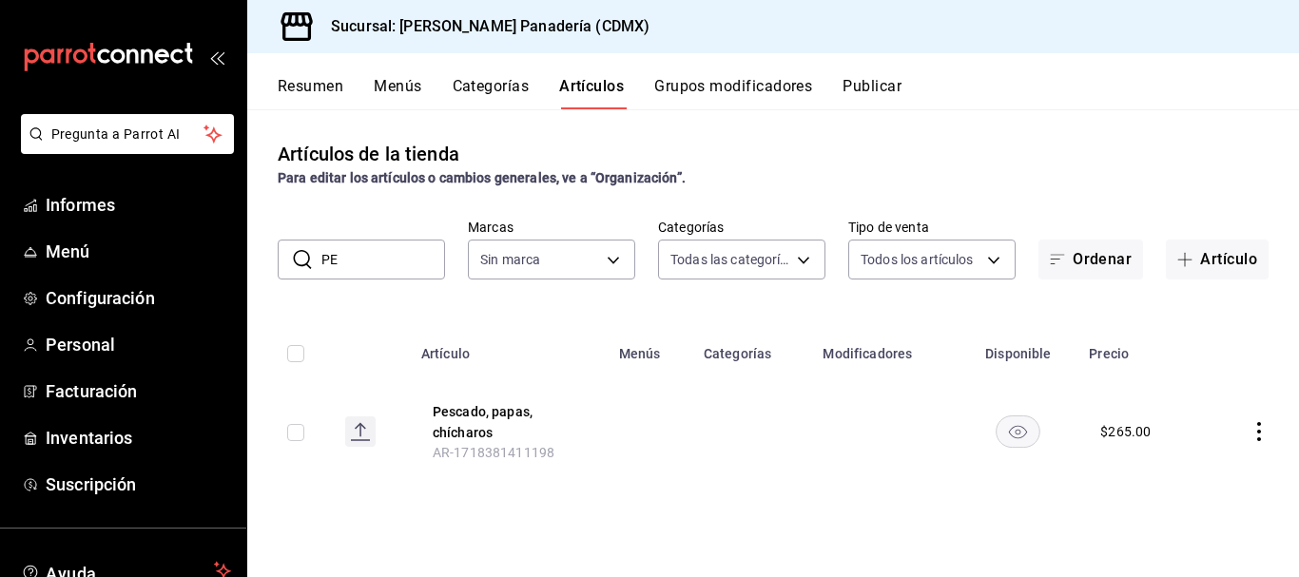
type input "P"
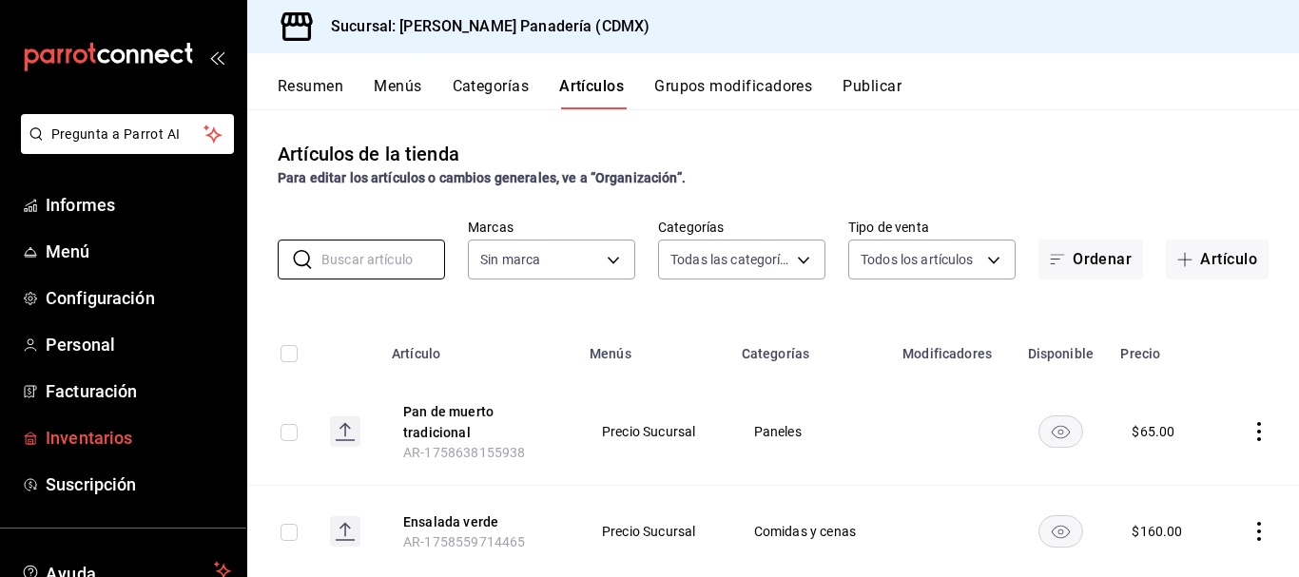
click at [112, 438] on font "Inventarios" at bounding box center [89, 438] width 87 height 20
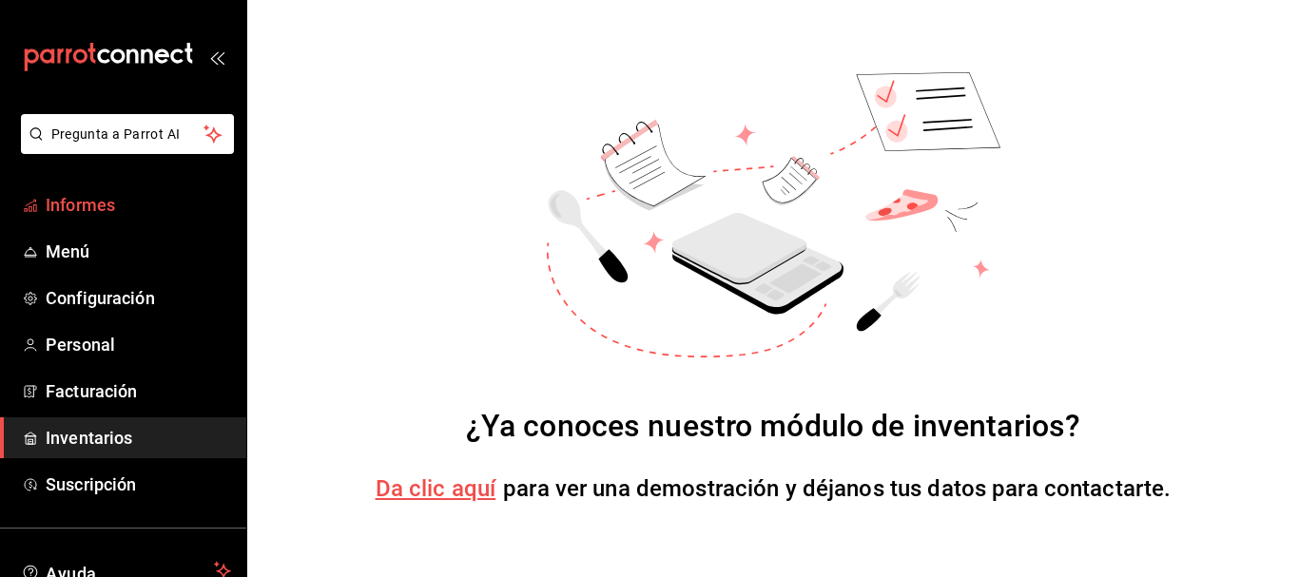
click at [76, 201] on font "Informes" at bounding box center [80, 205] width 69 height 20
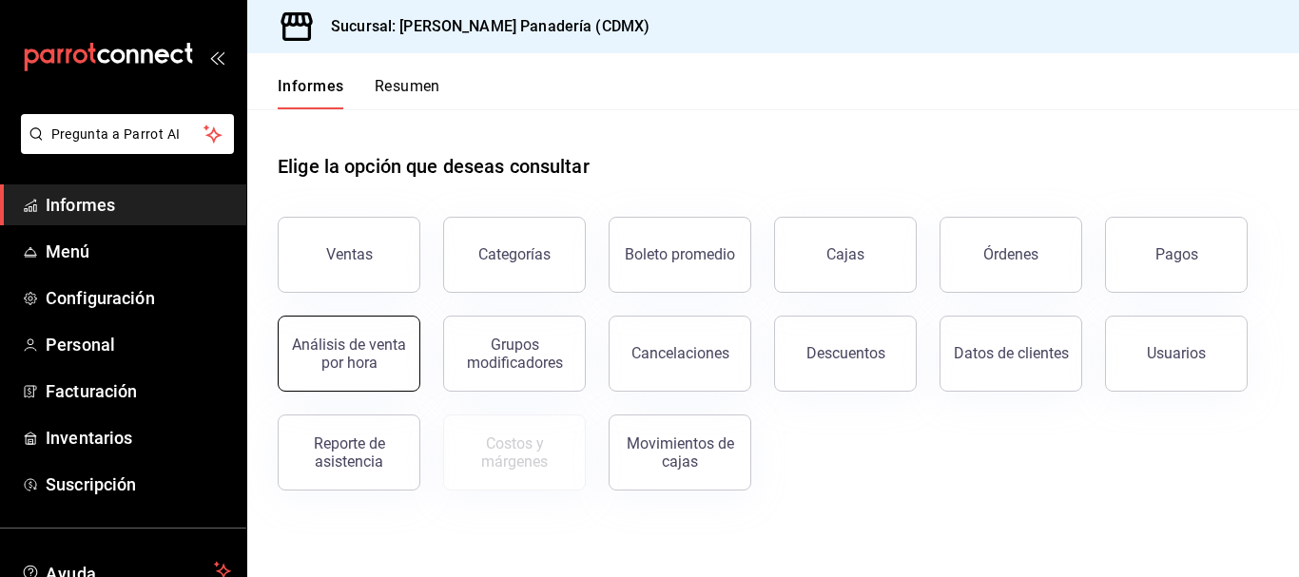
click at [371, 361] on font "Análisis de venta por hora" at bounding box center [349, 354] width 114 height 36
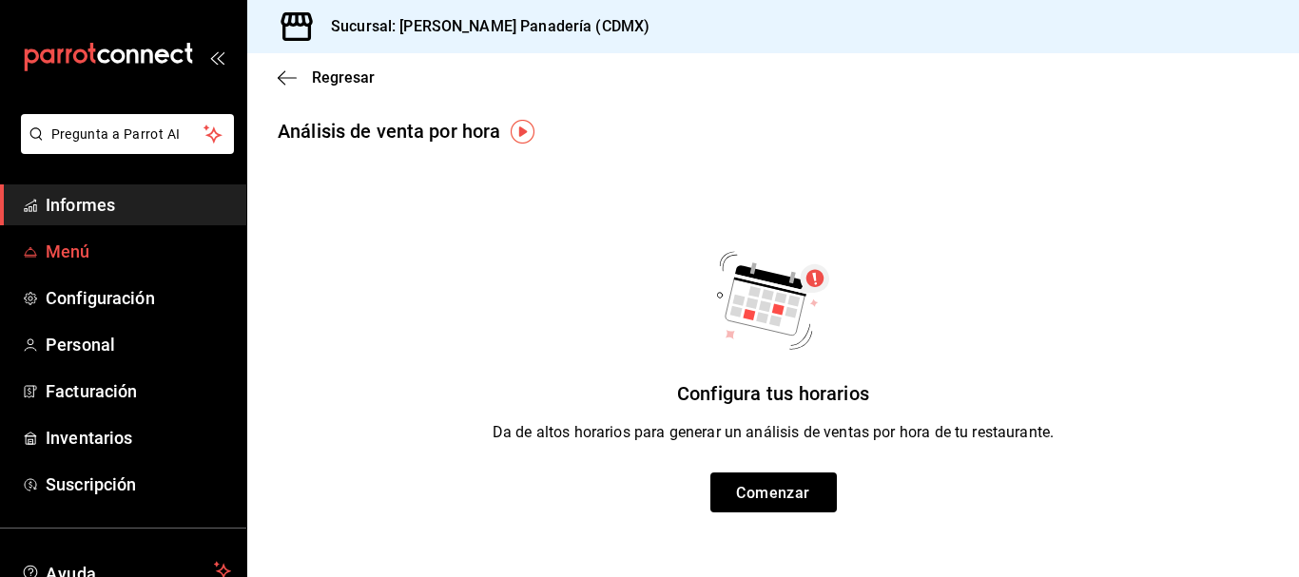
click at [66, 249] on font "Menú" at bounding box center [68, 252] width 45 height 20
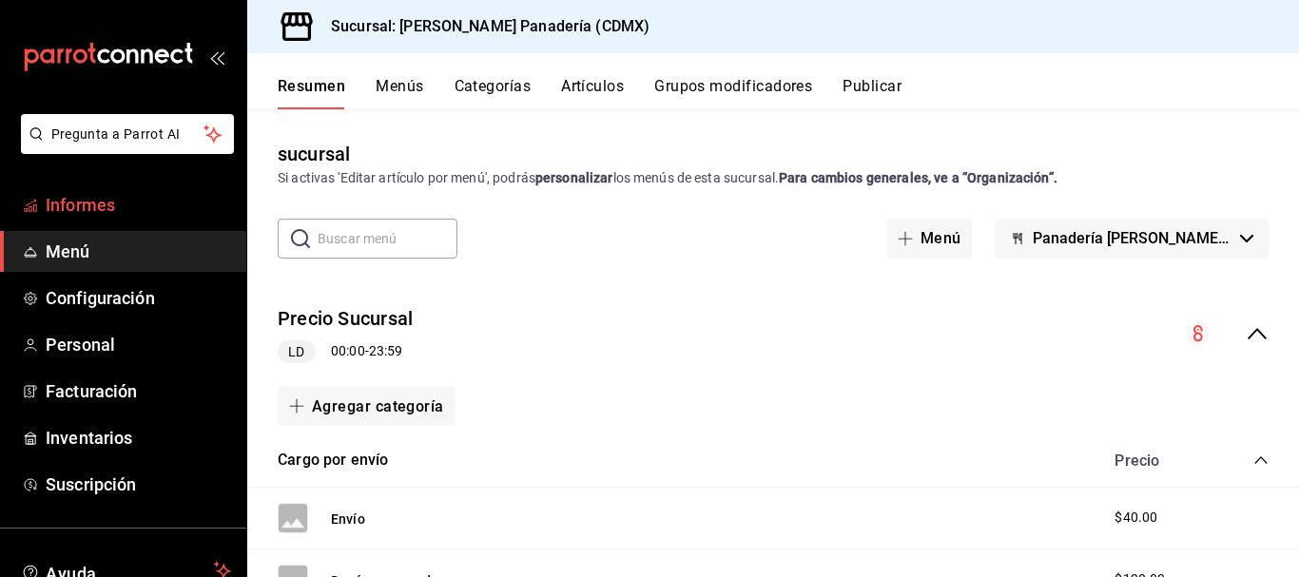
click at [95, 198] on font "Informes" at bounding box center [80, 205] width 69 height 20
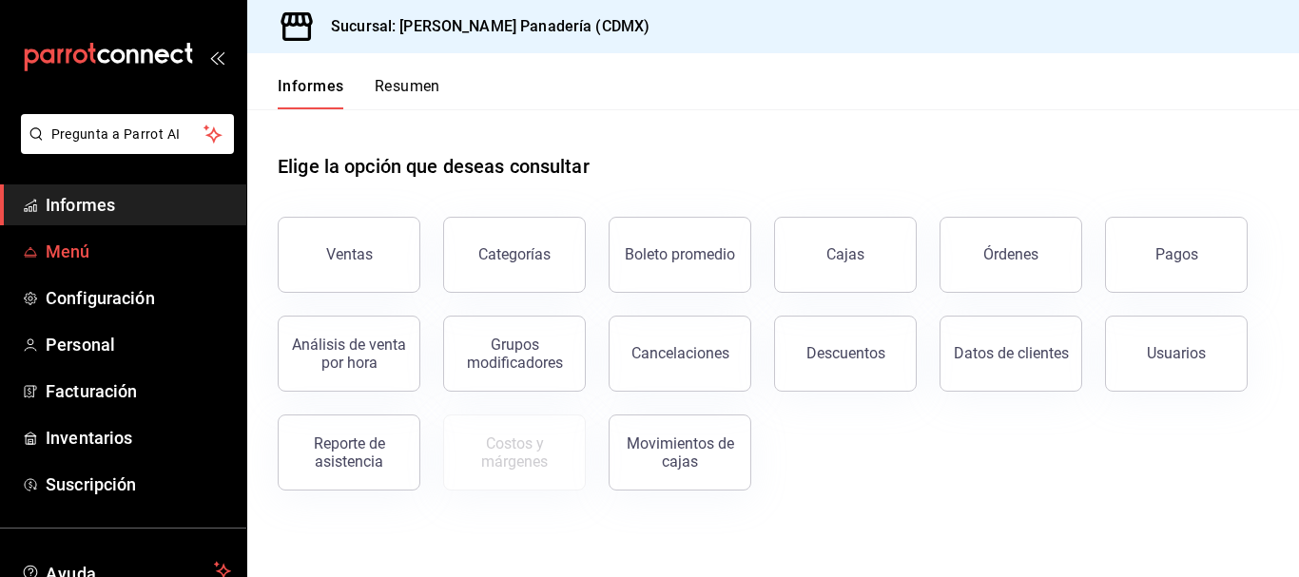
click at [95, 241] on span "Menú" at bounding box center [139, 252] width 186 height 26
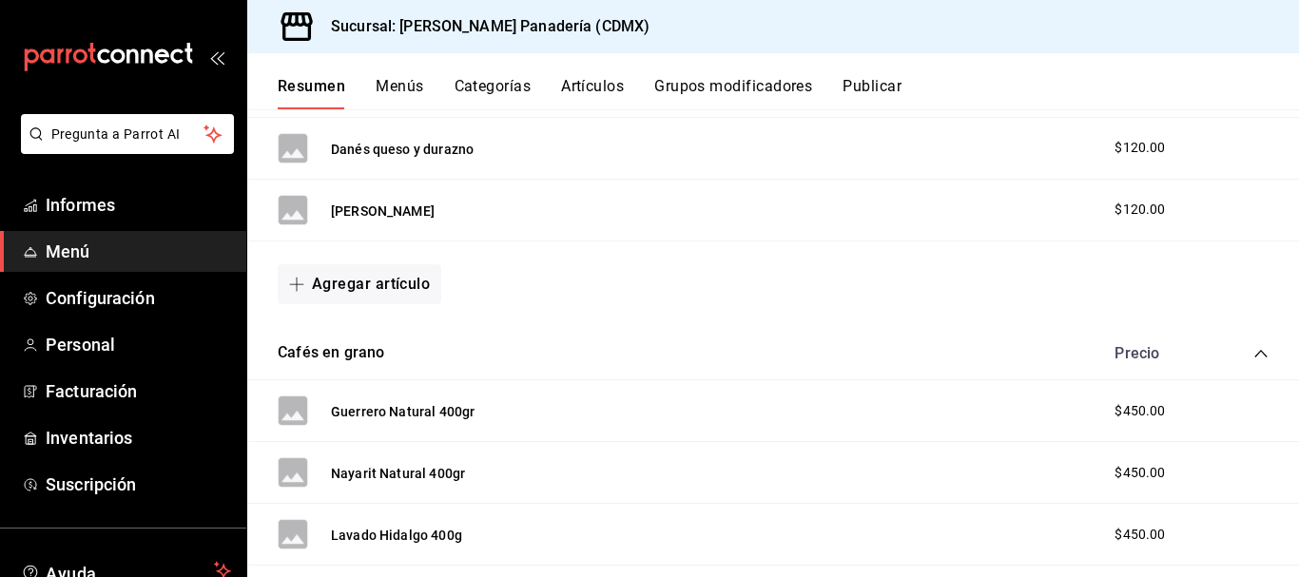
scroll to position [427, 0]
